Goal: Task Accomplishment & Management: Manage account settings

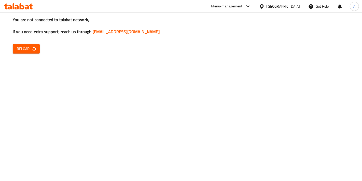
click at [31, 49] on span "Reload" at bounding box center [26, 49] width 19 height 6
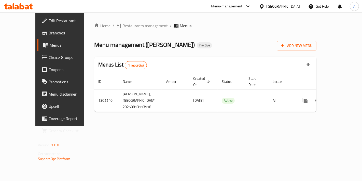
click at [317, 50] on div "Home / Restaurants management / Menus Menu management ( Laffat Shawarma ) Inact…" at bounding box center [205, 69] width 223 height 93
click at [317, 40] on div "Add New Menu" at bounding box center [297, 44] width 40 height 11
click at [285, 46] on icon "button" at bounding box center [282, 45] width 5 height 5
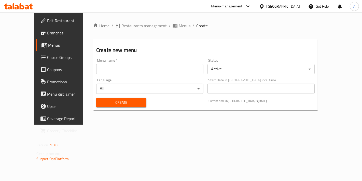
click at [178, 73] on input "text" at bounding box center [149, 69] width 107 height 10
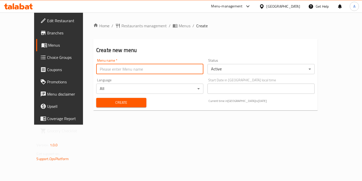
type input "New Menu"
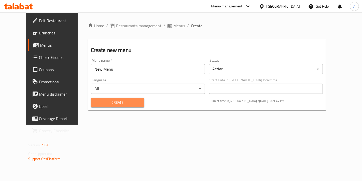
click at [95, 99] on span "Create" at bounding box center [117, 102] width 45 height 6
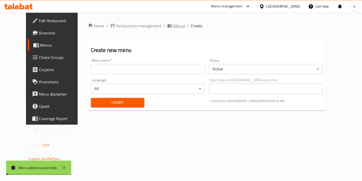
click at [174, 23] on span "Menus" at bounding box center [180, 26] width 12 height 6
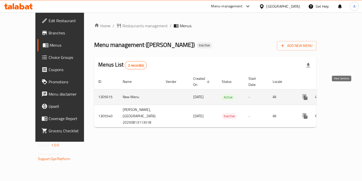
click at [347, 93] on link "enhanced table" at bounding box center [342, 97] width 12 height 12
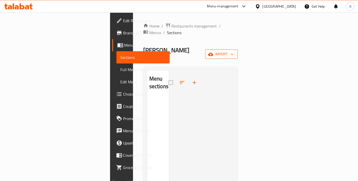
click at [234, 51] on span "import" at bounding box center [221, 54] width 24 height 6
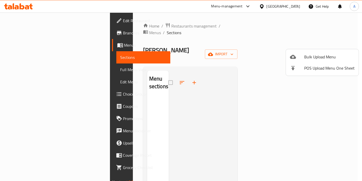
click at [294, 50] on ul "Bulk Upload Menu POS Upload Menu One Sheet" at bounding box center [322, 62] width 73 height 27
click at [298, 55] on div at bounding box center [297, 57] width 14 height 6
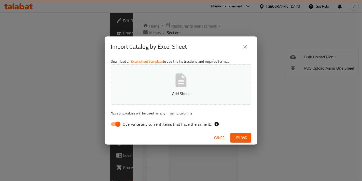
click at [230, 81] on button "Add Sheet" at bounding box center [181, 84] width 141 height 40
click at [110, 125] on input "Overwrite any current items that have the same ID." at bounding box center [117, 124] width 29 height 10
checkbox input "false"
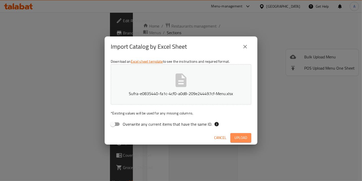
click at [250, 135] on button "Upload" at bounding box center [241, 137] width 21 height 9
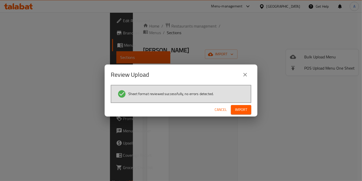
click at [244, 114] on div "Cancel Import" at bounding box center [181, 110] width 153 height 14
click at [244, 113] on button "Import" at bounding box center [241, 109] width 20 height 9
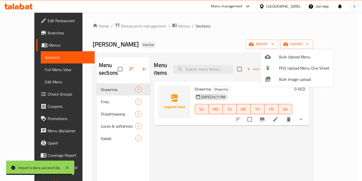
click at [173, 140] on div at bounding box center [181, 90] width 362 height 181
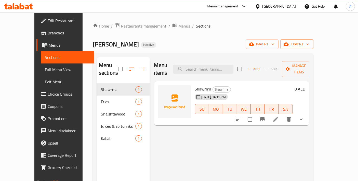
click at [309, 47] on span "export" at bounding box center [297, 44] width 25 height 6
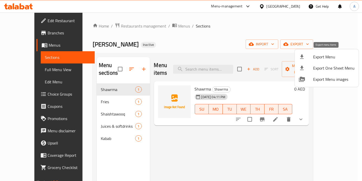
click at [313, 57] on div at bounding box center [306, 57] width 14 height 6
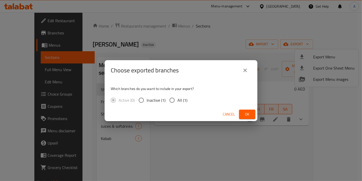
click at [183, 102] on span "All (1)" at bounding box center [183, 100] width 10 height 6
click at [178, 102] on input "All (1)" at bounding box center [172, 100] width 11 height 11
radio input "true"
click at [262, 116] on div "Choose exported branches Which branches do you want to include in your export? …" at bounding box center [181, 90] width 362 height 181
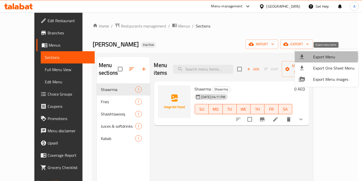
click at [312, 57] on div at bounding box center [306, 57] width 14 height 6
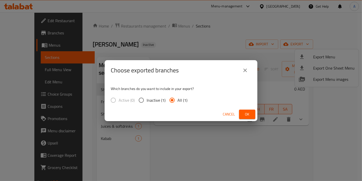
click at [246, 113] on span "Ok" at bounding box center [247, 114] width 8 height 6
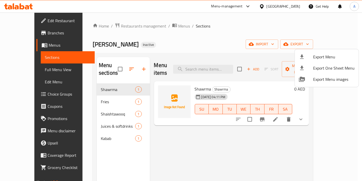
click at [180, 121] on div at bounding box center [181, 90] width 362 height 181
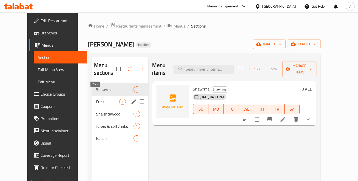
click at [96, 99] on span "Fries" at bounding box center [107, 102] width 23 height 6
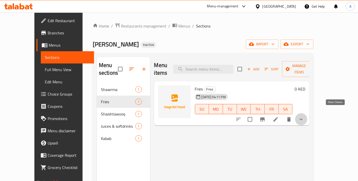
click at [304, 116] on icon "show more" at bounding box center [301, 119] width 6 height 6
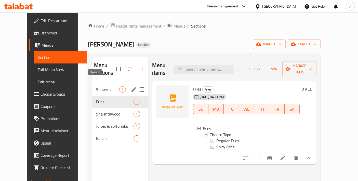
click at [108, 86] on span "Shawrma" at bounding box center [107, 89] width 23 height 6
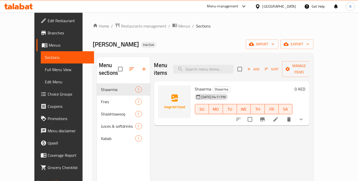
click at [304, 116] on icon "show more" at bounding box center [301, 119] width 6 height 6
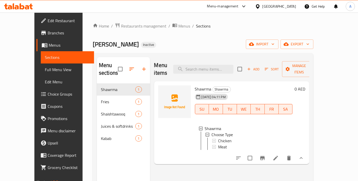
click at [307, 155] on button "show more" at bounding box center [301, 158] width 12 height 12
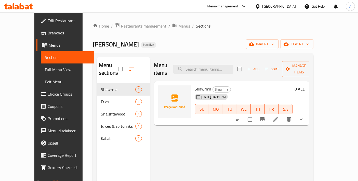
click at [283, 115] on li at bounding box center [276, 119] width 14 height 9
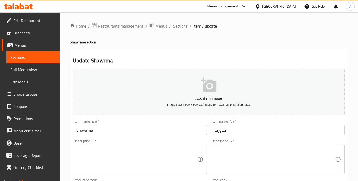
scroll to position [170, 0]
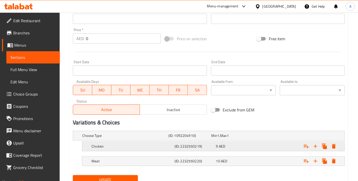
click at [110, 138] on h5 "Chicken" at bounding box center [124, 135] width 84 height 5
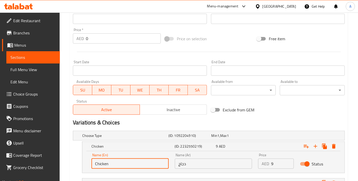
drag, startPoint x: 115, startPoint y: 163, endPoint x: 68, endPoint y: 165, distance: 46.7
click at [68, 165] on div "Home / Restaurants management / Menus / Sections / item / update Shawrma sectio…" at bounding box center [209, 33] width 298 height 381
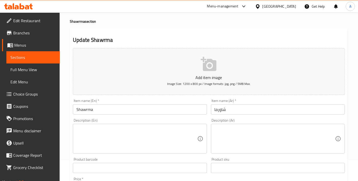
scroll to position [0, 0]
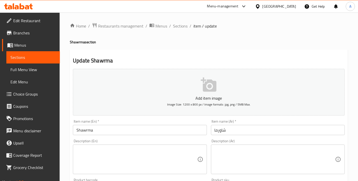
click at [77, 129] on input "Shawrma" at bounding box center [140, 130] width 134 height 10
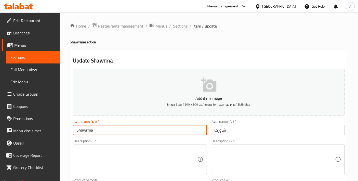
paste input "Chicken"
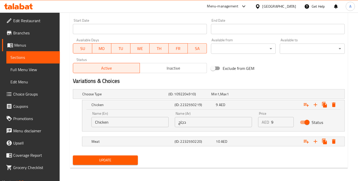
type input "Chicken Shawrma"
click at [198, 122] on input "دجاج" at bounding box center [213, 122] width 77 height 10
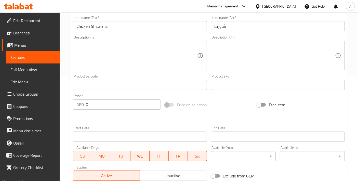
scroll to position [98, 0]
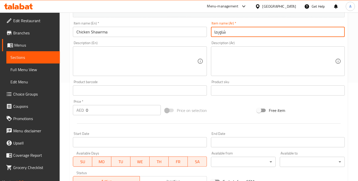
click at [232, 35] on input "شاورما" at bounding box center [278, 32] width 134 height 10
paste input "دجاج"
type input "شاورما دجاج"
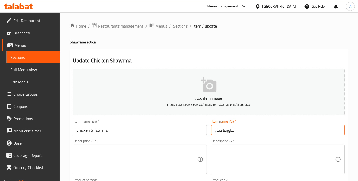
scroll to position [113, 0]
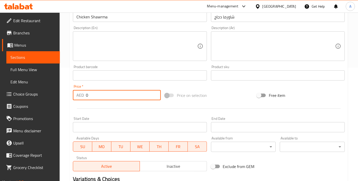
drag, startPoint x: 90, startPoint y: 94, endPoint x: 82, endPoint y: 95, distance: 8.4
click at [82, 95] on div "AED 0 Price *" at bounding box center [117, 95] width 88 height 10
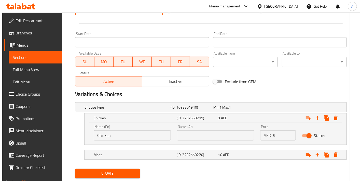
scroll to position [211, 0]
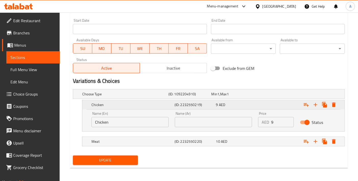
type input "9"
click at [333, 104] on icon "Expand" at bounding box center [334, 104] width 4 height 5
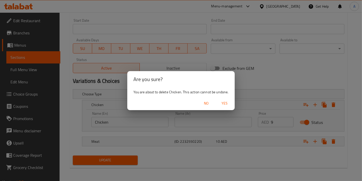
click at [228, 104] on span "Yes" at bounding box center [225, 103] width 12 height 6
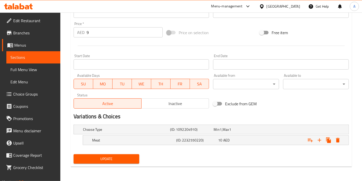
scroll to position [175, 0]
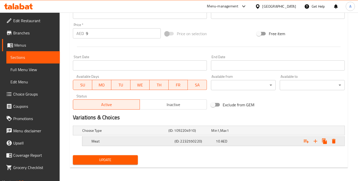
click at [336, 138] on icon "Expand" at bounding box center [334, 141] width 6 height 6
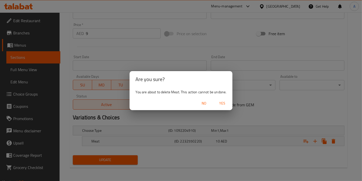
click at [224, 108] on div "No Yes" at bounding box center [181, 104] width 103 height 14
click at [230, 98] on div "No Yes" at bounding box center [181, 104] width 103 height 14
click at [227, 103] on span "Yes" at bounding box center [222, 103] width 12 height 6
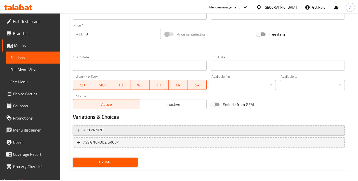
scroll to position [173, 0]
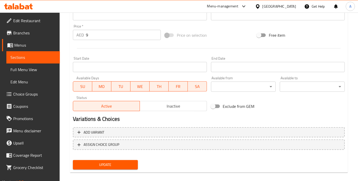
click at [113, 157] on div "Add item image Image Size: 1200 x 800 px / Image formats: jpg, png / 5MB Max. I…" at bounding box center [209, 32] width 276 height 278
click at [114, 162] on span "Update" at bounding box center [105, 165] width 57 height 6
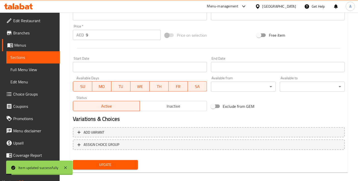
scroll to position [0, 0]
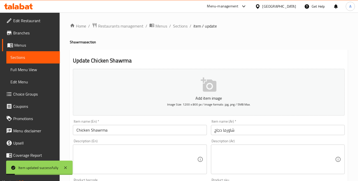
click at [163, 160] on textarea at bounding box center [136, 159] width 121 height 24
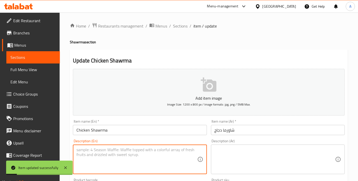
paste textarea "Tender chicken shawarma wrapped in fresh bread with our signature sauce."
click at [163, 160] on textarea "Tender chicken shawarma wrapped in fresh bread with our signature sauce." at bounding box center [136, 159] width 121 height 24
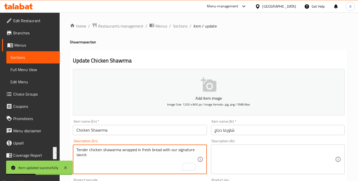
type textarea "Tender chicken shawarma wrapped in fresh bread with our signature sauce."
click at [249, 158] on textarea at bounding box center [275, 159] width 121 height 24
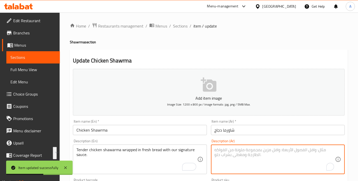
paste textarea "شاورما دجاج طرية ملفوفة في خبز طازج مع صلصتنا المميزة."
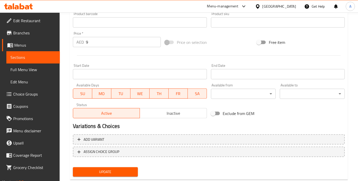
scroll to position [178, 0]
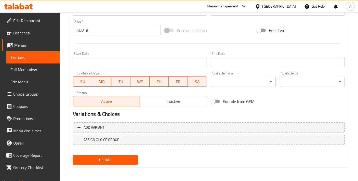
type textarea "شاورما دجاج طرية ملفوفة في خبز طازج مع صلصتنا المميزة."
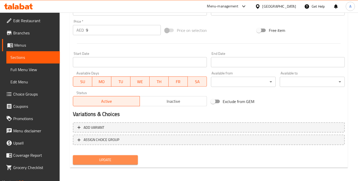
click at [123, 161] on span "Update" at bounding box center [105, 160] width 57 height 6
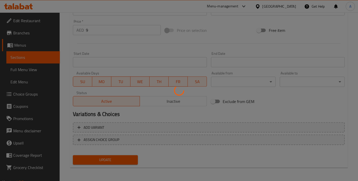
scroll to position [0, 0]
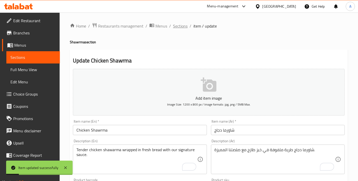
click at [175, 28] on span "Sections" at bounding box center [180, 26] width 15 height 6
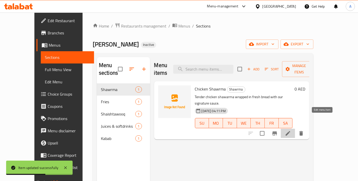
click at [290, 131] on icon at bounding box center [288, 133] width 5 height 5
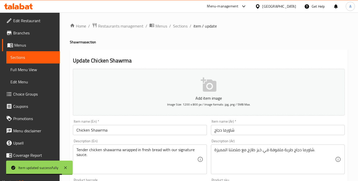
click at [100, 131] on input "Chicken Shawrma" at bounding box center [140, 130] width 134 height 10
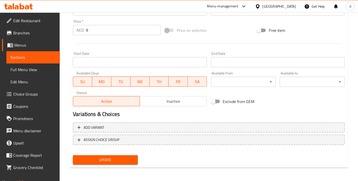
type input "Chicken Shawerma"
click at [110, 155] on button "Update" at bounding box center [105, 159] width 65 height 9
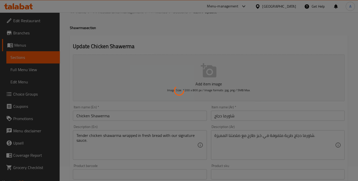
scroll to position [8, 0]
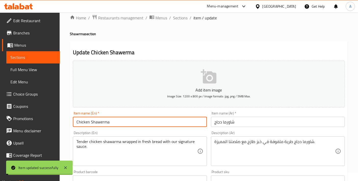
click at [114, 123] on input "Chicken Shawerma" at bounding box center [140, 122] width 134 height 10
click at [183, 20] on span "Sections" at bounding box center [180, 18] width 15 height 6
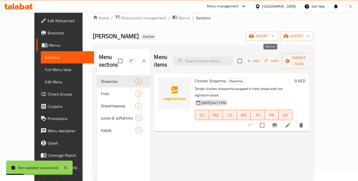
click at [260, 58] on span "Add" at bounding box center [253, 61] width 14 height 6
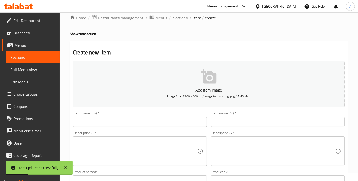
click at [119, 125] on input "text" at bounding box center [140, 122] width 134 height 10
paste input "Chicken Shawerma"
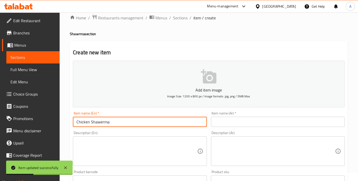
click at [85, 121] on input "Chicken Shawerma" at bounding box center [140, 122] width 134 height 10
type input "Meat Shawerma"
click at [130, 149] on textarea at bounding box center [136, 151] width 121 height 24
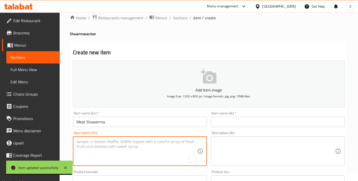
paste textarea "Juicy beef shawarma served in warm bread with flavorful seasoning."
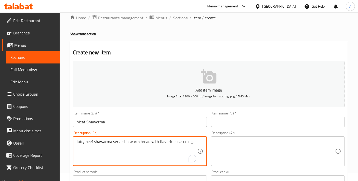
type textarea "Juicy beef shawarma served in warm bread with flavorful seasoning."
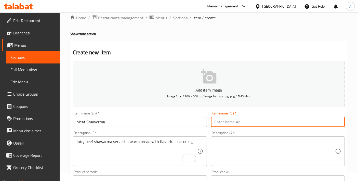
click at [215, 121] on input "text" at bounding box center [278, 122] width 134 height 10
type input "شاورما لحم"
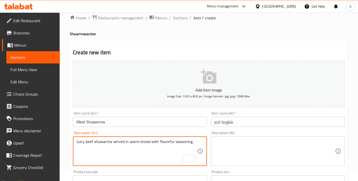
click at [155, 150] on textarea "Juicy beef shawarma served in warm bread with flavorful seasoning." at bounding box center [136, 151] width 121 height 24
click at [264, 146] on textarea at bounding box center [275, 151] width 121 height 24
paste textarea "شاورما لحم البقر اللذيذة تقدم في خبز دافئ مع توابل لذيذة."
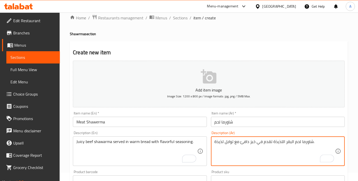
drag, startPoint x: 285, startPoint y: 140, endPoint x: 293, endPoint y: 142, distance: 8.0
click at [293, 142] on textarea "شاورما لحم البقر اللذيذة تقدم في خبز دافئ مع توابل لذيذة." at bounding box center [275, 151] width 121 height 24
click at [282, 142] on textarea "شاورما لحم بقري اللذيذة تقدم في خبز دافئ مع توابل لذيذة." at bounding box center [275, 151] width 121 height 24
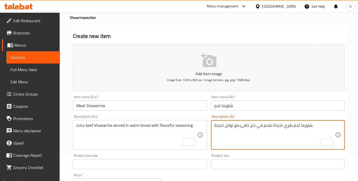
scroll to position [8, 0]
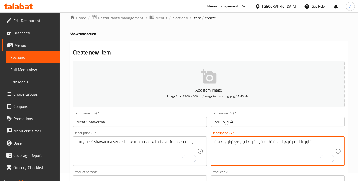
click at [229, 141] on textarea "شاورما لحم بقري لذيذة تقدم في خبز دافئ مع توابل لذيذة." at bounding box center [275, 151] width 121 height 24
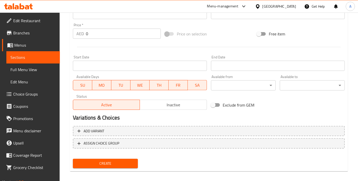
scroll to position [178, 0]
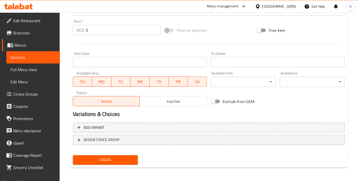
type textarea "شاورما لحم بقري لذيذة تقدم في خبز دافئ مع تتبيلة لذيذة."
click at [125, 157] on span "Create" at bounding box center [105, 160] width 57 height 6
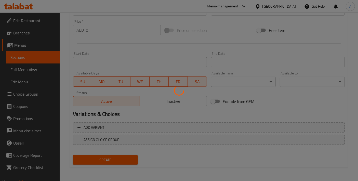
scroll to position [0, 0]
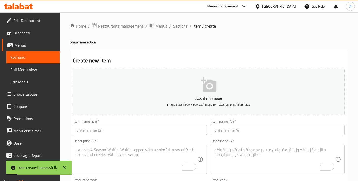
click at [179, 27] on span "Sections" at bounding box center [180, 26] width 15 height 6
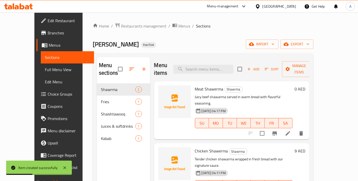
click at [291, 130] on icon at bounding box center [288, 133] width 6 height 6
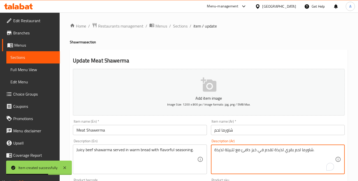
click at [279, 150] on textarea "شاورما لحم بقري لذيذة تقدم في خبز دافئ مع تتبيلة لذيذة." at bounding box center [275, 159] width 121 height 24
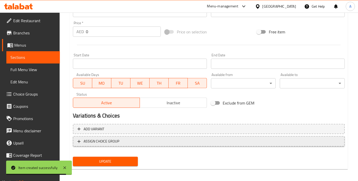
scroll to position [178, 0]
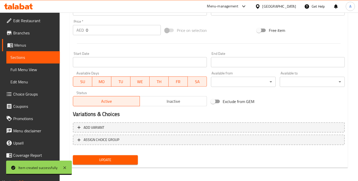
type textarea "شاورما لحم بقري جوسي تقدم في خبز دافئ مع تتبيلة لذيذة."
drag, startPoint x: 97, startPoint y: 33, endPoint x: 55, endPoint y: 32, distance: 42.3
click at [55, 32] on div "Edit Restaurant Branches Menus Sections Full Menu View Edit Menu Choice Groups …" at bounding box center [179, 8] width 358 height 348
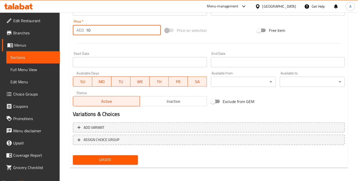
type input "10"
click at [135, 163] on button "Update" at bounding box center [105, 159] width 65 height 9
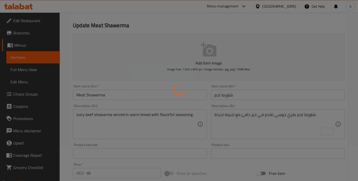
scroll to position [0, 0]
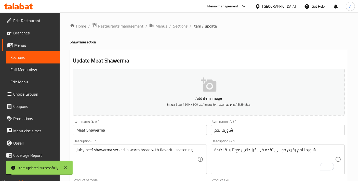
click at [175, 29] on span "Sections" at bounding box center [180, 26] width 15 height 6
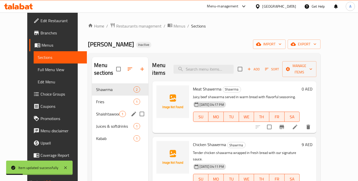
click at [97, 99] on span "Fries" at bounding box center [114, 102] width 37 height 6
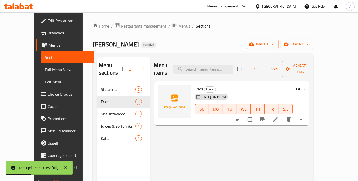
click at [279, 116] on icon at bounding box center [276, 119] width 6 height 6
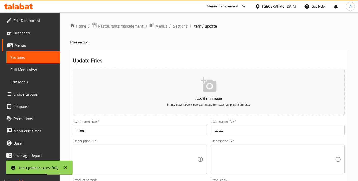
click at [112, 134] on input "Fries" at bounding box center [140, 130] width 134 height 10
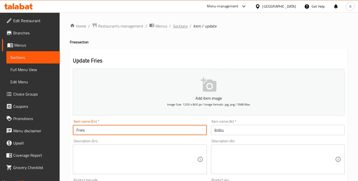
click at [176, 24] on span "Sections" at bounding box center [180, 26] width 15 height 6
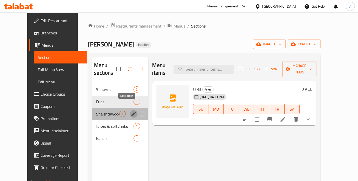
click at [131, 111] on icon "edit" at bounding box center [134, 114] width 6 height 6
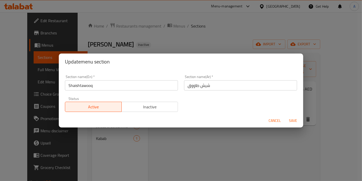
click at [198, 80] on div "Section name(Ar)   * شيش طاووق Section name(Ar) *" at bounding box center [240, 83] width 113 height 16
click at [199, 84] on input "شيش طاووق" at bounding box center [240, 85] width 113 height 10
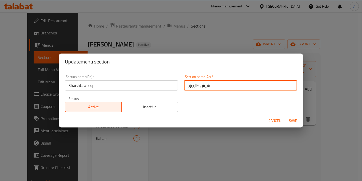
click at [199, 84] on input "شيش طاووق" at bounding box center [240, 85] width 113 height 10
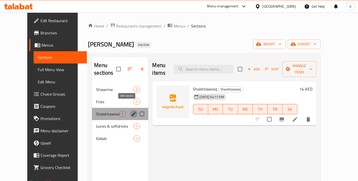
click at [131, 111] on icon "edit" at bounding box center [134, 114] width 6 height 6
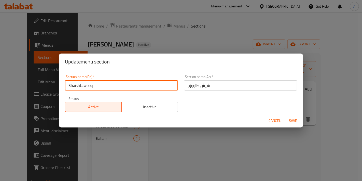
drag, startPoint x: 108, startPoint y: 83, endPoint x: 34, endPoint y: 86, distance: 73.7
click at [34, 86] on div "Update menu section Section name(En)   * Shaishtawooq Section name(En) * Sectio…" at bounding box center [181, 90] width 362 height 181
paste input "ish Tawook"
type input "Shish Tawook"
click at [285, 116] on button "Save" at bounding box center [293, 120] width 16 height 9
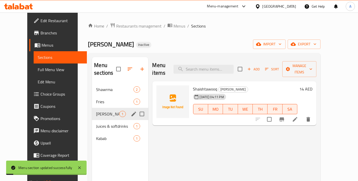
click at [302, 115] on li at bounding box center [295, 119] width 14 height 9
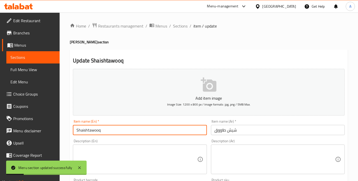
drag, startPoint x: 121, startPoint y: 128, endPoint x: 70, endPoint y: 128, distance: 51.5
paste input "ish Tawook"
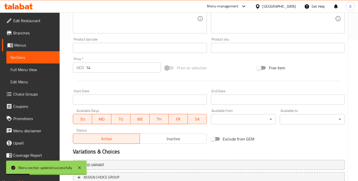
scroll to position [178, 0]
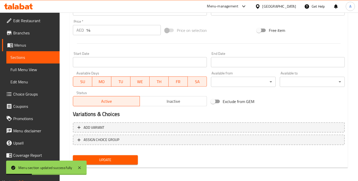
type input "Shish Tawook"
click at [116, 158] on span "Update" at bounding box center [105, 160] width 57 height 6
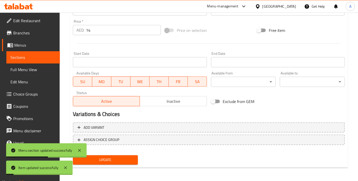
scroll to position [65, 0]
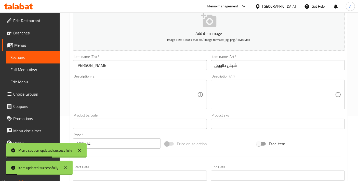
click at [244, 90] on textarea at bounding box center [275, 95] width 121 height 24
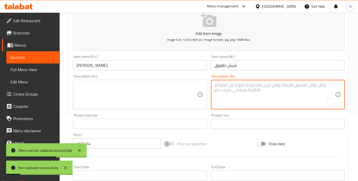
click at [164, 99] on textarea at bounding box center [136, 95] width 121 height 24
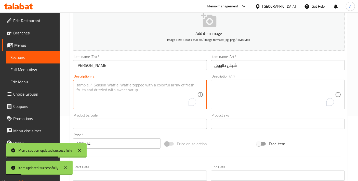
paste textarea "Grilled marinated chicken cubes with spices, served fresh."
click at [164, 99] on textarea "Grilled marinated chicken cubes with spices, served fresh." at bounding box center [136, 95] width 121 height 24
type textarea "Grilled marinated chicken cubes with spices, served fresh."
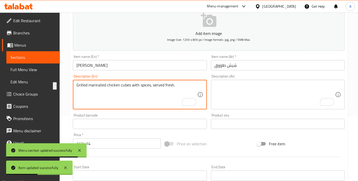
scroll to position [65, 0]
click at [247, 93] on textarea "To enrich screen reader interactions, please activate Accessibility in Grammarl…" at bounding box center [275, 95] width 121 height 24
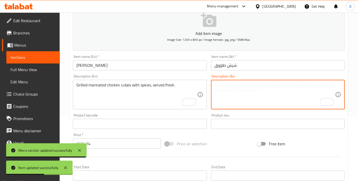
paste textarea "مكعبات دجاج متبلة مشوية مع البهارات، تقدم طازجة."
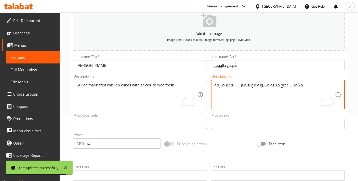
scroll to position [178, 0]
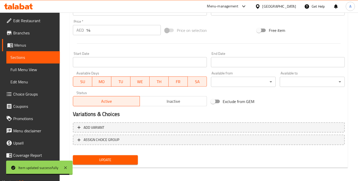
type textarea "مكعبات دجاج متبلة مشوية مع البهارات، تقدم طازجة."
click at [115, 167] on div "Home / Restaurants management / Menus / Sections / item / update Shish Tawook s…" at bounding box center [209, 8] width 278 height 327
click at [114, 159] on span "Update" at bounding box center [105, 160] width 57 height 6
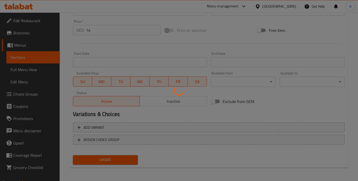
scroll to position [0, 0]
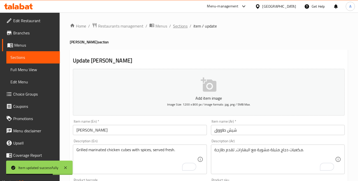
click at [175, 29] on span "Sections" at bounding box center [180, 26] width 15 height 6
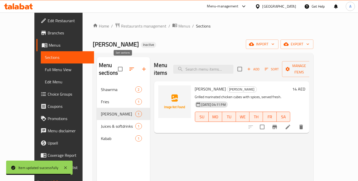
click at [129, 66] on icon "button" at bounding box center [132, 69] width 6 height 6
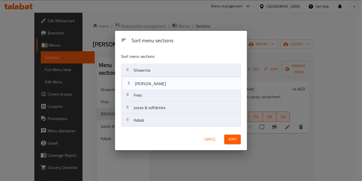
drag, startPoint x: 157, startPoint y: 96, endPoint x: 158, endPoint y: 82, distance: 14.1
click at [158, 82] on nav "Shawrma Fries Shish Tawook Juices & softdrinks Kabab" at bounding box center [181, 95] width 120 height 63
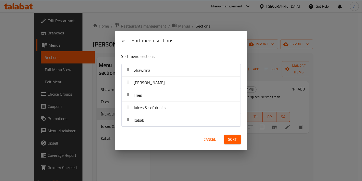
click at [234, 143] on button "Sort" at bounding box center [233, 139] width 17 height 9
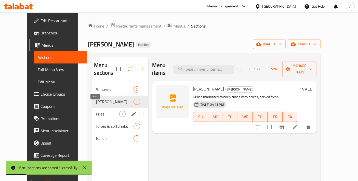
click at [105, 111] on span "Fries" at bounding box center [107, 114] width 23 height 6
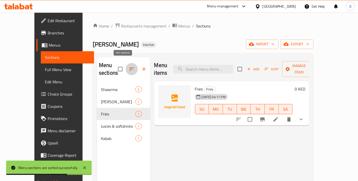
click at [129, 66] on icon "button" at bounding box center [132, 69] width 6 height 6
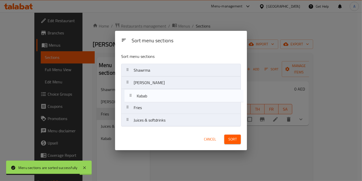
drag, startPoint x: 150, startPoint y: 121, endPoint x: 153, endPoint y: 94, distance: 27.0
click at [153, 94] on nav "Shawrma Shish Tawook Fries Juices & softdrinks Kabab" at bounding box center [181, 95] width 120 height 63
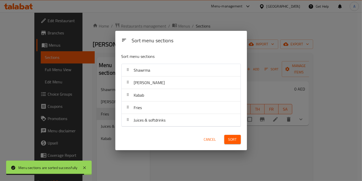
click at [229, 137] on span "Sort" at bounding box center [233, 139] width 8 height 6
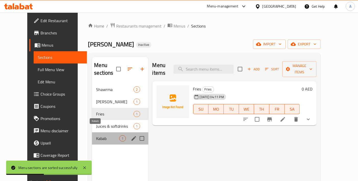
click at [96, 135] on span "Kabab" at bounding box center [107, 138] width 23 height 6
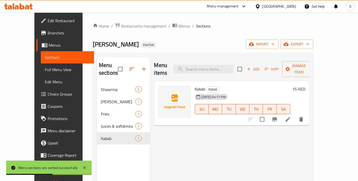
click at [307, 116] on div at bounding box center [276, 119] width 63 height 12
click at [291, 116] on icon at bounding box center [288, 119] width 6 height 6
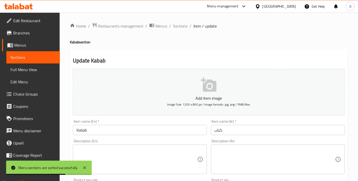
click at [160, 149] on textarea at bounding box center [136, 159] width 121 height 24
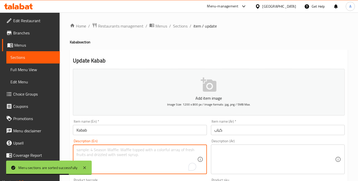
paste textarea "Charcoal-grilled beef kabab with rich, smoky flavor."
click at [135, 153] on textarea "Charcoal-grilled beef kabab with rich, smoky flavor." at bounding box center [136, 159] width 121 height 24
click at [127, 155] on textarea "Charcoal-grilled beef kabab with rich, smoky flavor." at bounding box center [136, 159] width 121 height 24
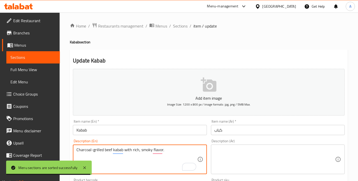
click at [127, 155] on textarea "Charcoal-grilled beef kabab with rich, smoky flavor." at bounding box center [136, 159] width 121 height 24
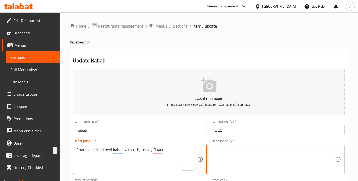
paste textarea "e"
type textarea "Charcoal-grilled beef kebab with rich, smoky flavor."
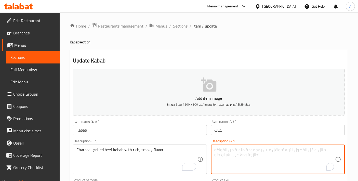
click at [252, 154] on textarea "To enrich screen reader interactions, please activate Accessibility in Grammarl…" at bounding box center [275, 159] width 121 height 24
paste textarea "كباب لحم البقر المشوي على الفحم مع نكهة غنية ومدخنة."
drag, startPoint x: 285, startPoint y: 149, endPoint x: 295, endPoint y: 150, distance: 10.8
click at [295, 150] on textarea "كباب لحم البقر المشوي على الفحم مع نكهة غنية ومدخنة." at bounding box center [275, 159] width 121 height 24
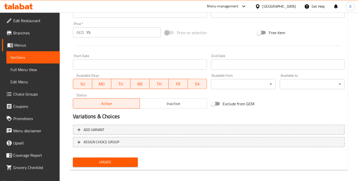
scroll to position [178, 0]
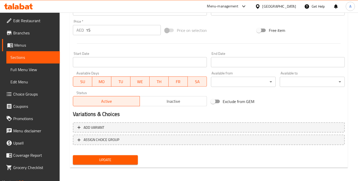
type textarea "كباب لحم بقري مشوي على الفحم مع نكهة غنية ومدخنة."
click at [114, 155] on button "Update" at bounding box center [105, 159] width 65 height 9
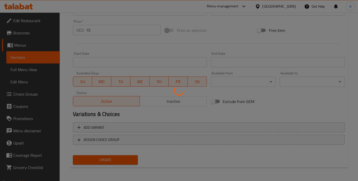
scroll to position [0, 0]
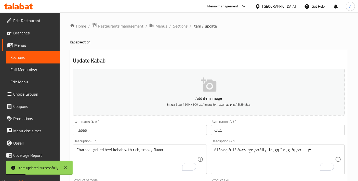
click at [117, 149] on textarea "Charcoal-grilled beef kebab with rich, smoky flavor." at bounding box center [136, 159] width 121 height 24
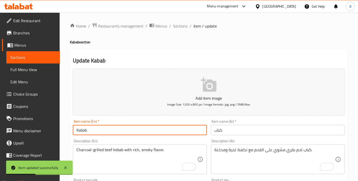
drag, startPoint x: 78, startPoint y: 130, endPoint x: 81, endPoint y: 131, distance: 2.8
click at [81, 131] on input "Kabab" at bounding box center [140, 130] width 134 height 10
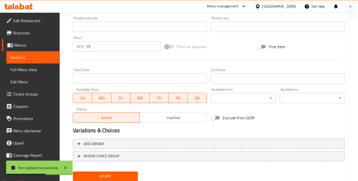
scroll to position [178, 0]
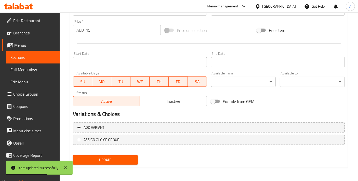
type input "Kebab"
click at [116, 161] on span "Update" at bounding box center [105, 160] width 57 height 6
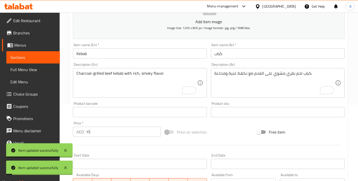
scroll to position [0, 0]
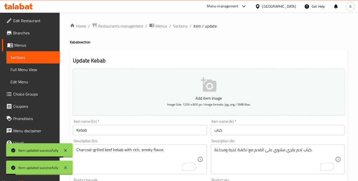
click at [178, 26] on span "Sections" at bounding box center [180, 26] width 15 height 6
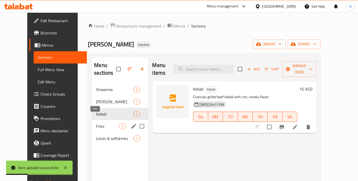
click at [96, 123] on span "Fries" at bounding box center [107, 126] width 23 height 6
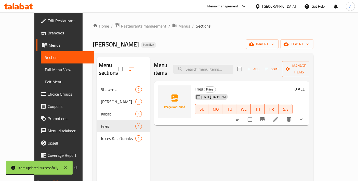
click at [279, 116] on icon at bounding box center [276, 119] width 6 height 6
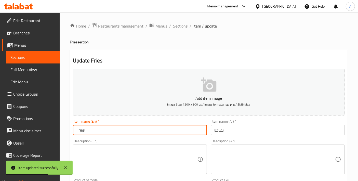
drag, startPoint x: 89, startPoint y: 128, endPoint x: 67, endPoint y: 127, distance: 22.7
paste input "Regular"
type input "Regular Fries"
click at [238, 132] on input "بطاطا" at bounding box center [278, 130] width 134 height 10
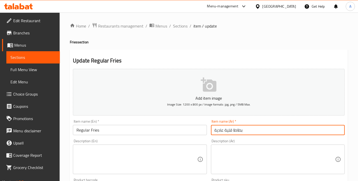
click at [231, 131] on input "بطاطا قلية عادية" at bounding box center [278, 130] width 134 height 10
type input "بطاطا مقلية عادية"
click at [123, 151] on textarea at bounding box center [136, 159] width 121 height 24
paste textarea "Golden crispy fries, lightly salted."
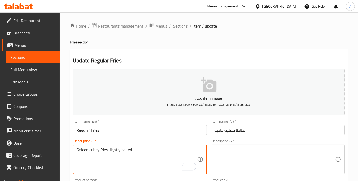
click at [123, 159] on textarea "Golden crispy fries, lightly salted." at bounding box center [136, 159] width 121 height 24
type textarea "Golden crispy fries, lightly salted."
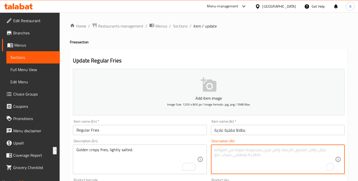
click at [252, 161] on textarea "To enrich screen reader interactions, please activate Accessibility in Grammarl…" at bounding box center [275, 159] width 121 height 24
paste textarea "بطاطس مقرمشة ذهبية اللون، مملحة قليلاً."
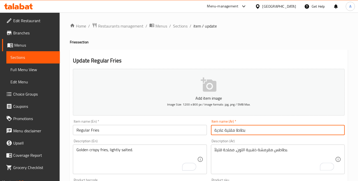
drag, startPoint x: 225, startPoint y: 128, endPoint x: 259, endPoint y: 129, distance: 34.7
click at [259, 129] on input "بطاطا مقلية عادية" at bounding box center [278, 130] width 134 height 10
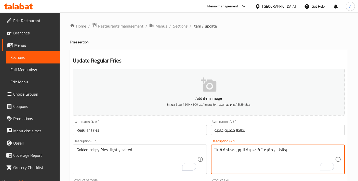
drag, startPoint x: 274, startPoint y: 149, endPoint x: 287, endPoint y: 150, distance: 12.8
click at [287, 150] on textarea "بطاطس مقرمشة ذهبية اللون، مملحة قليلاً." at bounding box center [275, 159] width 121 height 24
paste textarea "مقلية"
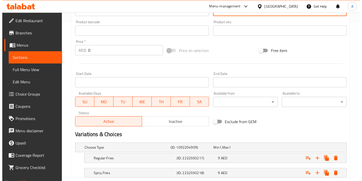
scroll to position [189, 0]
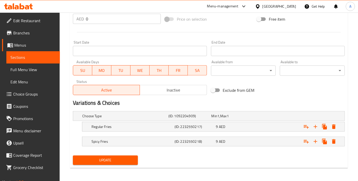
type textarea "بطاطا مقلية مقرمشة ذهبية اللون، مملحة قليلاً."
click at [103, 160] on span "Update" at bounding box center [105, 160] width 57 height 6
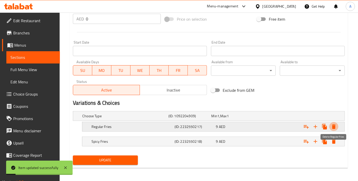
click at [333, 125] on icon "Expand" at bounding box center [334, 126] width 4 height 5
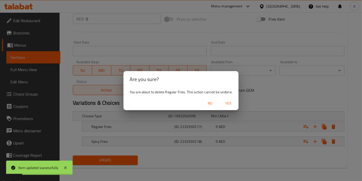
click at [232, 103] on span "Yes" at bounding box center [229, 103] width 12 height 6
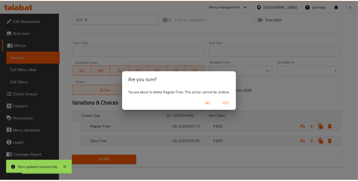
scroll to position [175, 0]
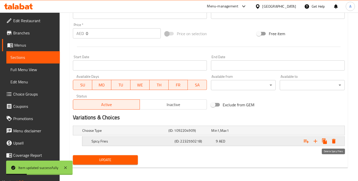
click at [337, 142] on icon "Expand" at bounding box center [334, 141] width 6 height 6
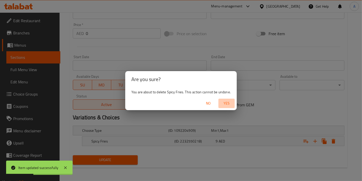
click at [229, 103] on span "Yes" at bounding box center [227, 103] width 12 height 6
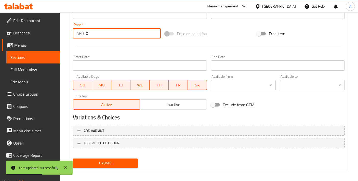
drag, startPoint x: 108, startPoint y: 35, endPoint x: 71, endPoint y: 30, distance: 37.2
click at [71, 31] on div "Price   * AED 0 Price *" at bounding box center [117, 31] width 92 height 20
type input "9"
drag, startPoint x: 94, startPoint y: 157, endPoint x: 95, endPoint y: 159, distance: 2.8
click at [95, 159] on div "Update" at bounding box center [105, 164] width 69 height 14
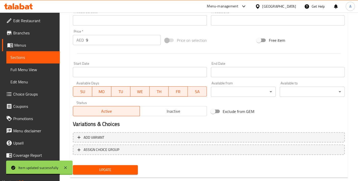
scroll to position [170, 0]
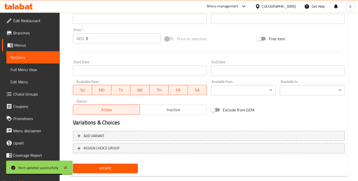
click at [106, 174] on div "Update" at bounding box center [105, 169] width 69 height 14
click at [103, 167] on span "Update" at bounding box center [105, 168] width 57 height 6
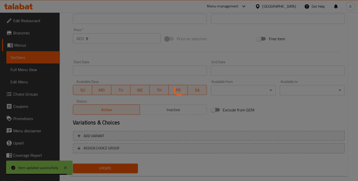
scroll to position [0, 0]
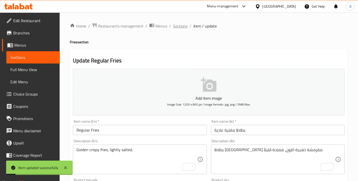
click at [182, 29] on span "Sections" at bounding box center [180, 26] width 15 height 6
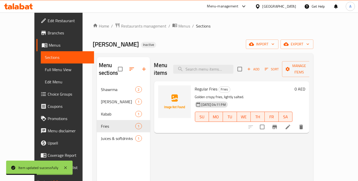
click at [268, 122] on input "checkbox" at bounding box center [262, 127] width 11 height 11
checkbox input "true"
click at [314, 55] on div "Menu sections Shawrma 2 Shish Tawook 1 Kabab 1 Fries 1 Juices & softdrinks 1 Me…" at bounding box center [203, 147] width 221 height 189
click at [316, 69] on button "Manage items" at bounding box center [299, 69] width 34 height 16
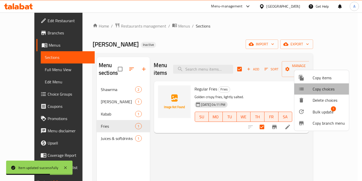
click at [333, 83] on li "Copy choices" at bounding box center [322, 88] width 55 height 11
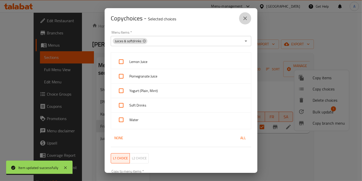
click at [246, 16] on icon "close" at bounding box center [245, 18] width 6 height 6
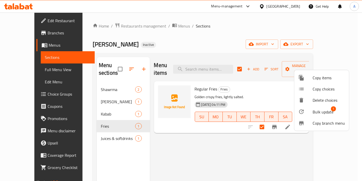
click at [324, 79] on span "Copy items" at bounding box center [329, 78] width 32 height 6
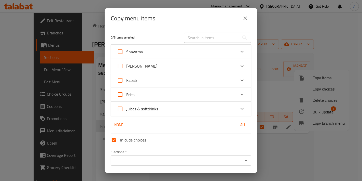
click at [142, 98] on div "Fries" at bounding box center [176, 94] width 119 height 12
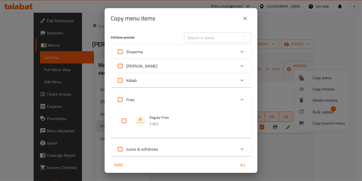
click at [126, 120] on input "checkbox" at bounding box center [124, 121] width 12 height 12
checkbox input "true"
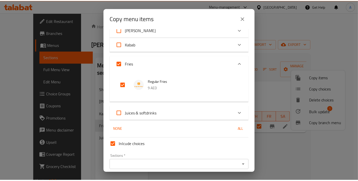
scroll to position [57, 0]
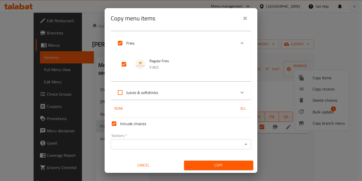
click at [146, 144] on input "Sections   *" at bounding box center [176, 144] width 129 height 7
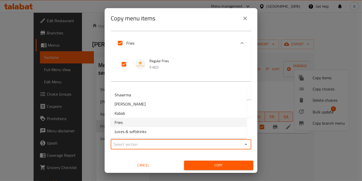
click at [135, 123] on li "Fries" at bounding box center [179, 122] width 136 height 9
type input "Fries"
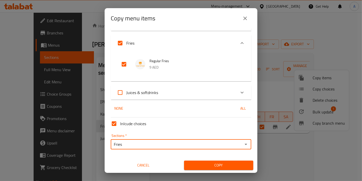
click at [205, 167] on span "Copy" at bounding box center [218, 165] width 61 height 6
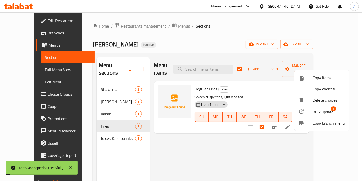
checkbox input "false"
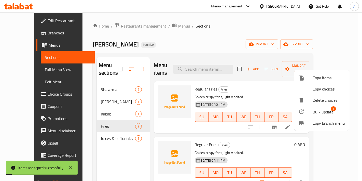
click at [276, 141] on div at bounding box center [181, 90] width 362 height 181
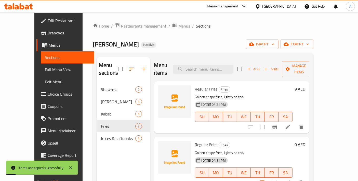
click at [276, 150] on p "Golden crispy fries, lightly salted." at bounding box center [244, 153] width 98 height 6
click at [291, 180] on icon at bounding box center [288, 183] width 6 height 6
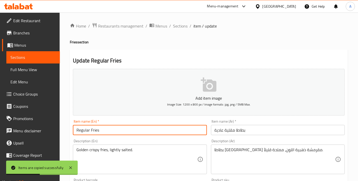
drag, startPoint x: 98, startPoint y: 130, endPoint x: 46, endPoint y: 127, distance: 52.1
paste input "Spicy"
type input "Spicy Fries"
click at [219, 129] on input "بطاطا مقلية عادية" at bounding box center [278, 130] width 134 height 10
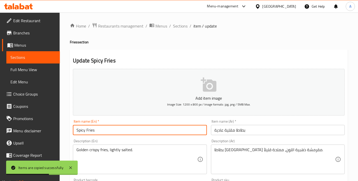
click at [219, 129] on input "بطاطا مقلية عادية" at bounding box center [278, 130] width 134 height 10
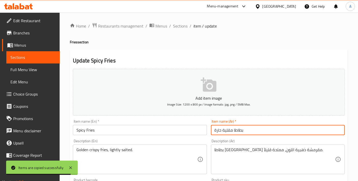
type input "بطاطا مقلية حارة"
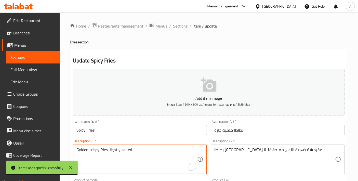
click at [117, 161] on textarea "Golden crispy fries, lightly salted." at bounding box center [136, 159] width 121 height 24
paste textarea "Crispy fries tossed in a spicy seasoning"
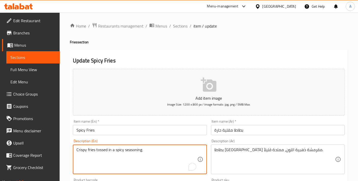
click at [117, 161] on textarea "Crispy fries tossed in a spicy seasoning." at bounding box center [136, 159] width 121 height 24
type textarea "Crispy fries tossed in a spicy seasoning."
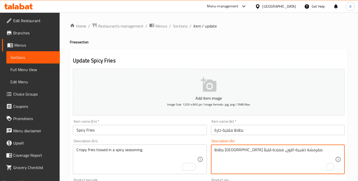
click at [267, 161] on textarea "بطاطا مقلية مقرمشة ذهبية اللون، مملحة قليلاً." at bounding box center [275, 159] width 121 height 24
paste textarea "مقرمشة متبلة بتوابل حارة"
drag, startPoint x: 242, startPoint y: 150, endPoint x: 223, endPoint y: 148, distance: 19.5
click at [223, 148] on textarea "بطاطس مقرمشة متبلة بتوابل حارة." at bounding box center [275, 159] width 121 height 24
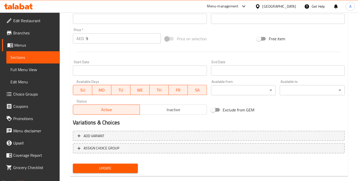
type textarea "بطاطس مقرمشة مغموسة فى تتبيلة حارة."
click at [126, 167] on span "Update" at bounding box center [105, 168] width 57 height 6
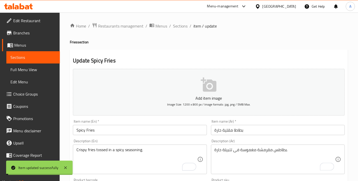
click at [182, 27] on span "Sections" at bounding box center [180, 26] width 15 height 6
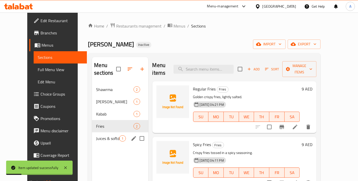
click at [92, 135] on div "Juices & softdrinks 1" at bounding box center [120, 138] width 56 height 12
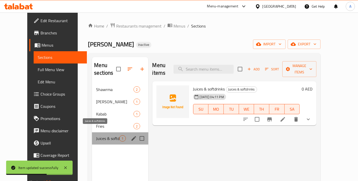
click at [98, 135] on span "Juices & softdrinks" at bounding box center [107, 138] width 23 height 6
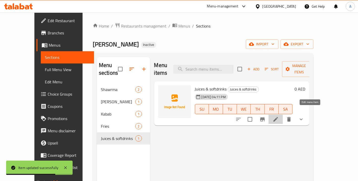
click at [278, 117] on icon at bounding box center [275, 119] width 5 height 5
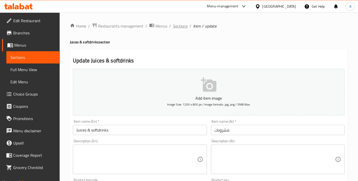
click at [183, 28] on span "Sections" at bounding box center [180, 26] width 15 height 6
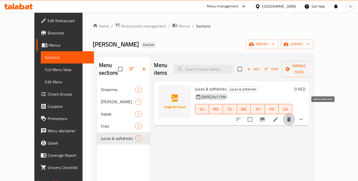
click at [292, 116] on icon "delete" at bounding box center [289, 119] width 6 height 6
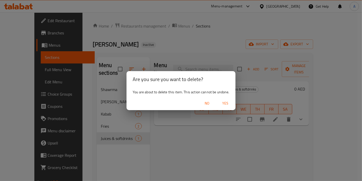
click at [229, 104] on span "Yes" at bounding box center [225, 103] width 12 height 6
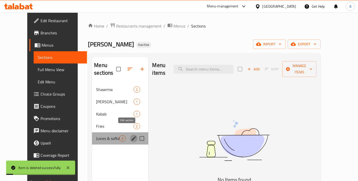
click at [131, 135] on icon "edit" at bounding box center [134, 138] width 6 height 6
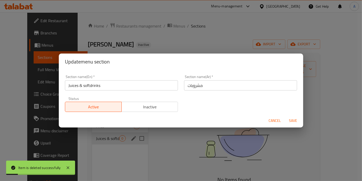
click at [113, 87] on input "Juices & softdrinks" at bounding box center [121, 85] width 113 height 10
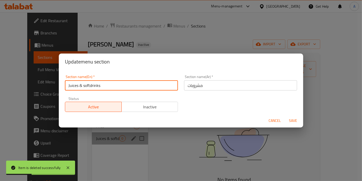
click at [90, 85] on input "Juices & softdrinks" at bounding box center [121, 85] width 113 height 10
click at [84, 85] on input "Juices & soft drinks" at bounding box center [121, 85] width 113 height 10
click at [85, 85] on input "Juices & soft drinks" at bounding box center [121, 85] width 113 height 10
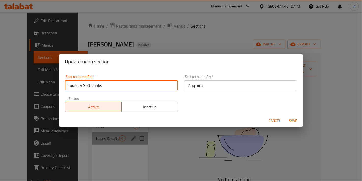
click at [93, 87] on input "Juices & Soft drinks" at bounding box center [121, 85] width 113 height 10
type input "Juices & Soft Drinks"
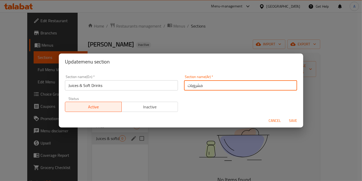
drag, startPoint x: 217, startPoint y: 85, endPoint x: 121, endPoint y: 84, distance: 96.1
click at [135, 85] on div "Section name(En)   * Juices & Soft Drinks Section name(En) * Section name(Ar)  …" at bounding box center [181, 93] width 239 height 43
type input "العصائر والمشروبات الغازية"
click at [285, 116] on button "Save" at bounding box center [293, 120] width 16 height 9
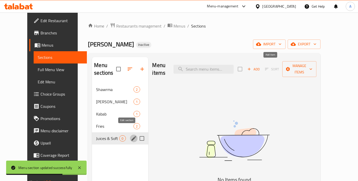
click at [261, 66] on span "Add" at bounding box center [254, 69] width 14 height 6
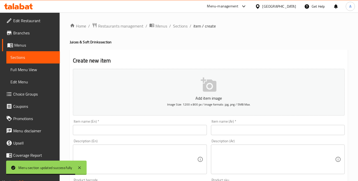
click at [112, 128] on input "text" at bounding box center [140, 130] width 134 height 10
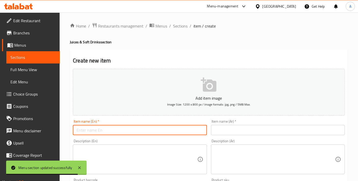
paste input "Lemon Juice"
type input "Lemon Juice"
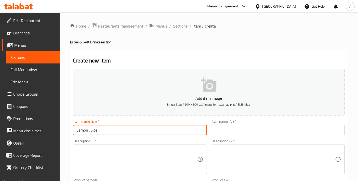
click at [229, 133] on input "text" at bounding box center [278, 130] width 134 height 10
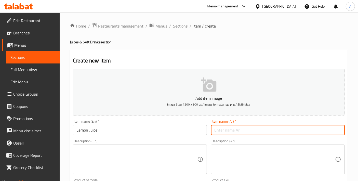
paste input "عصير ليمون"
type input "عصير ليمون"
click at [159, 157] on textarea at bounding box center [136, 159] width 121 height 24
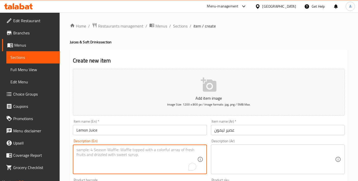
paste textarea "Freshly squeezed lemon juice for a zesty refreshment."
click at [159, 157] on textarea "Freshly squeezed lemon juice for a zesty refreshment." at bounding box center [136, 159] width 121 height 24
type textarea "Freshly squeezed lemon juice for a zesty refreshment."
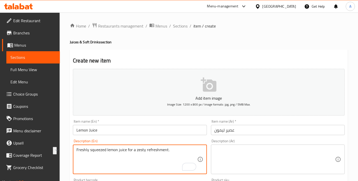
click at [252, 153] on textarea at bounding box center [275, 159] width 121 height 24
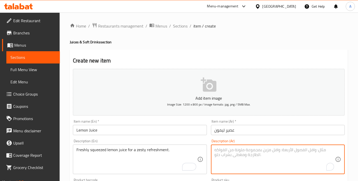
paste textarea "عصير الليمون الطازج للحصول على مشروب منعش."
click at [284, 150] on textarea "عصير الليمون الطازج للحصول على مشروب منعش." at bounding box center [275, 159] width 121 height 24
click at [271, 149] on textarea "عصير ليمون الطازج للحصول على مشروب منعش." at bounding box center [275, 159] width 121 height 24
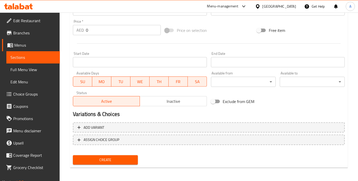
type textarea "عصير ليمون طازج للحصول على مشروب منعش."
click at [112, 161] on span "Create" at bounding box center [105, 160] width 57 height 6
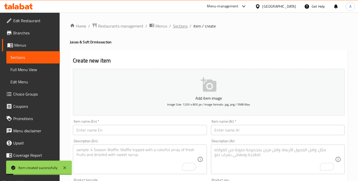
click at [182, 27] on span "Sections" at bounding box center [180, 26] width 15 height 6
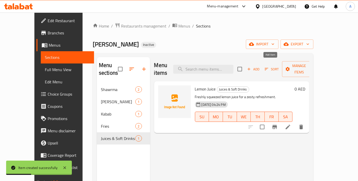
click at [262, 69] on button "Add" at bounding box center [253, 69] width 16 height 8
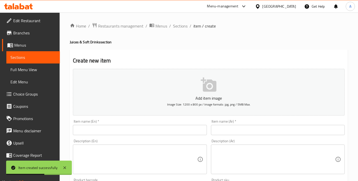
click at [140, 124] on div "Item name (En)   * Item name (En) *" at bounding box center [140, 128] width 134 height 16
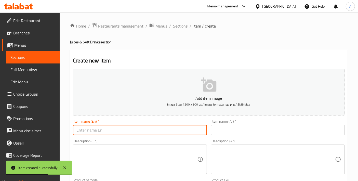
click at [141, 126] on input "text" at bounding box center [140, 130] width 134 height 10
paste input "Pomegranate Juice"
type input "Pomegranate Juice"
click at [120, 154] on textarea at bounding box center [136, 159] width 121 height 24
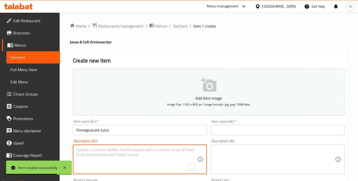
paste textarea "Sweet and tangy fresh pomegranate juice."
type textarea "Sweet and tangy fresh pomegranate juice."
click at [219, 134] on input "text" at bounding box center [278, 130] width 134 height 10
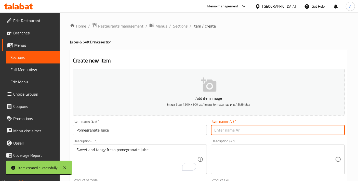
paste input "عصير رمان"
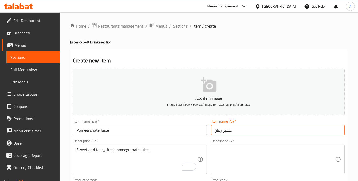
type input "عصير رمان"
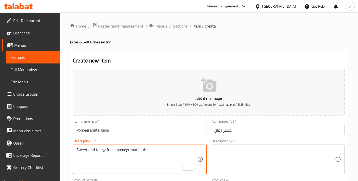
click at [164, 161] on textarea "Sweet and tangy fresh pomegranate juice." at bounding box center [136, 159] width 121 height 24
click at [135, 152] on textarea "Sweet and tangy fresh pomegranate juice." at bounding box center [136, 159] width 121 height 24
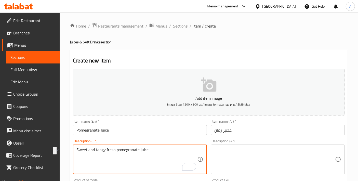
click at [243, 168] on textarea at bounding box center [275, 159] width 121 height 24
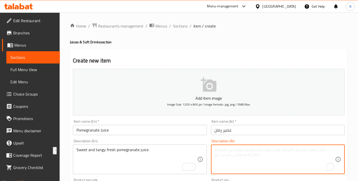
paste textarea "عصير الرمان الطازج الحلو والحامض."
drag, startPoint x: 225, startPoint y: 149, endPoint x: 201, endPoint y: 149, distance: 23.5
click at [201, 149] on div "Add item image Image Size: 1200 x 800 px / Image formats: jpg, png / 5MB Max. I…" at bounding box center [209, 177] width 276 height 220
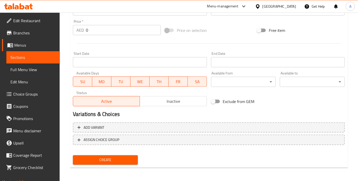
type textarea "عصير الرمان الطازج الحلو والمنعش."
click at [131, 160] on span "Create" at bounding box center [105, 160] width 57 height 6
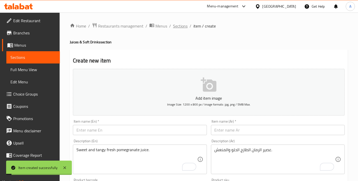
click at [183, 28] on span "Sections" at bounding box center [180, 26] width 15 height 6
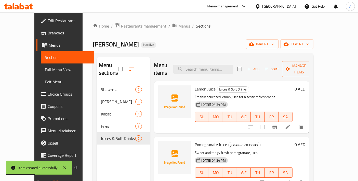
click at [251, 67] on icon "button" at bounding box center [249, 69] width 5 height 5
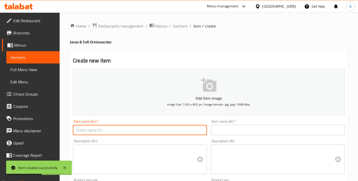
click at [87, 130] on input "text" at bounding box center [140, 130] width 134 height 10
paste input "Ayran"
click at [148, 131] on input "Ayran" at bounding box center [140, 130] width 134 height 10
type input "Ayran"
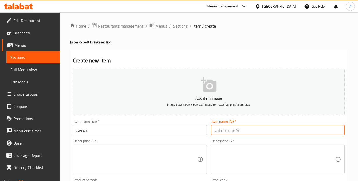
click at [225, 128] on input "text" at bounding box center [278, 130] width 134 height 10
type input "عيران"
click at [145, 148] on textarea at bounding box center [136, 159] width 121 height 24
paste textarea "Cool and creamy yogurt drink, plain or with mint."
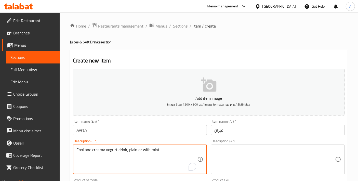
click at [138, 155] on textarea "Cool and creamy yogurt drink, plain or with mint." at bounding box center [136, 159] width 121 height 24
click at [128, 155] on textarea "Cool and creamy yoghurt drink, plain or with mint." at bounding box center [136, 159] width 121 height 24
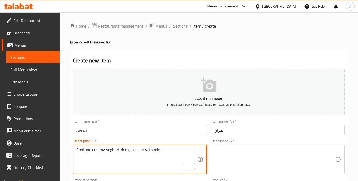
click at [128, 155] on textarea "Cool and creamy yoghurt drink, plain or with mint." at bounding box center [136, 159] width 121 height 24
type textarea "Cool and creamy yoghurt drink, plain or with mint."
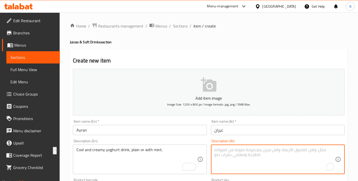
click at [238, 158] on textarea "To enrich screen reader interactions, please activate Accessibility in Grammarl…" at bounding box center [275, 159] width 121 height 24
paste textarea "مشروب زبادي بارد وكريمي، عادي أو مع النعناع."
click at [240, 150] on textarea "مشروب زبادي بارد وكريمي، عادي أو مع النعناع." at bounding box center [275, 159] width 121 height 24
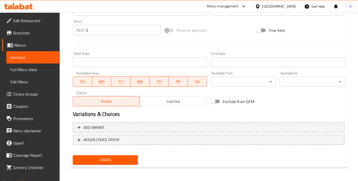
type textarea "مشروب زبادي بارد وكريمي، سادة أو مع النعناع."
click at [116, 167] on div "Home / Restaurants management / Menus / Sections / item / create Juices & Soft …" at bounding box center [209, 8] width 278 height 327
click at [111, 160] on span "Create" at bounding box center [105, 160] width 57 height 6
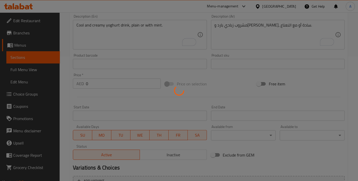
scroll to position [0, 0]
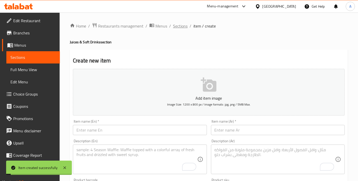
click at [183, 28] on span "Sections" at bounding box center [180, 26] width 15 height 6
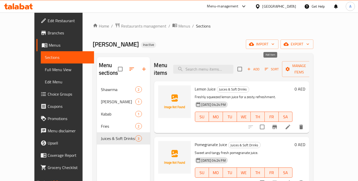
click at [251, 67] on icon "button" at bounding box center [249, 69] width 5 height 5
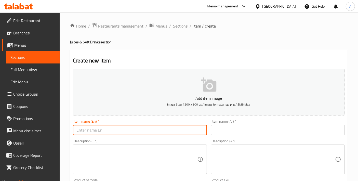
click at [118, 133] on input "text" at bounding box center [140, 130] width 134 height 10
paste input "Soft Drinks"
type input "Soft Drinks"
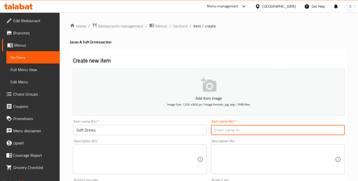
click at [226, 133] on input "text" at bounding box center [278, 130] width 134 height 10
paste input "مشروبات غازية"
type input "مشروبات غازية"
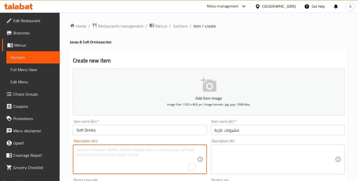
paste textarea "Assorted chilled carbonated drinks."
type textarea "Assorted chilled carbonated drinks."
click at [277, 160] on textarea at bounding box center [275, 159] width 121 height 24
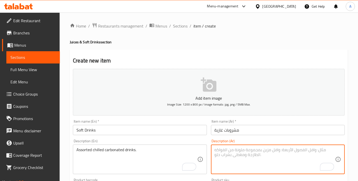
paste textarea "مجموعة متنوعة من المشروبات الغازية المبردة."
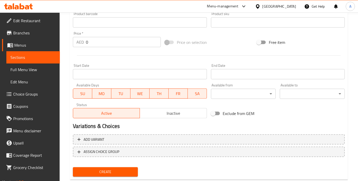
scroll to position [170, 0]
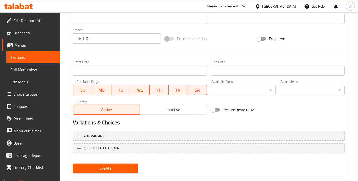
type textarea "مجموعة متنوعة من المشروبات الغازية المبردة."
click at [70, 167] on div "Create new item Add item image Image Size: 1200 x 800 px / Image formats: jpg, …" at bounding box center [209, 28] width 278 height 297
click at [76, 167] on button "Create" at bounding box center [105, 168] width 65 height 9
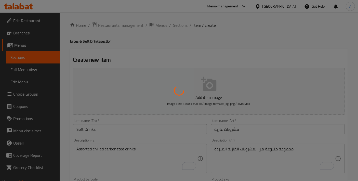
scroll to position [0, 0]
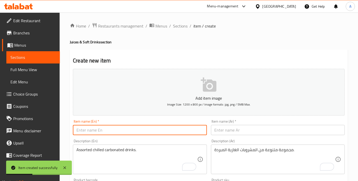
click at [151, 131] on input "text" at bounding box center [140, 130] width 134 height 10
paste input "Water"
type input "Water"
click at [237, 135] on div "Item name (Ar)   * Item name (Ar) *" at bounding box center [278, 128] width 138 height 20
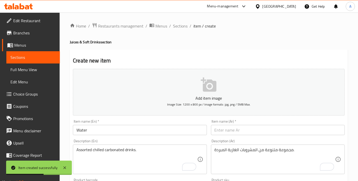
click at [236, 132] on input "text" at bounding box center [278, 130] width 134 height 10
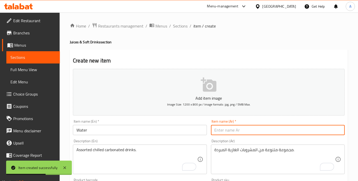
paste input "ماي"
type input "ماي"
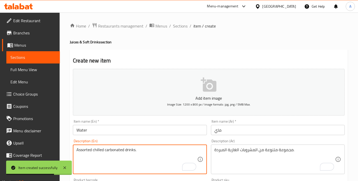
click at [134, 162] on textarea "Assorted chilled carbonated drinks." at bounding box center [136, 159] width 121 height 24
paste textarea "Pure bottled water."
type textarea "Pure bottled water."
click at [236, 157] on textarea "To enrich screen reader interactions, please activate Accessibility in Grammarl…" at bounding box center [275, 159] width 121 height 24
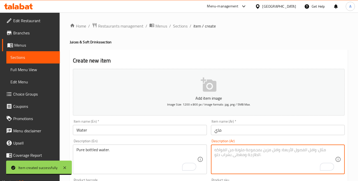
paste textarea "مياه معبأة نقية."
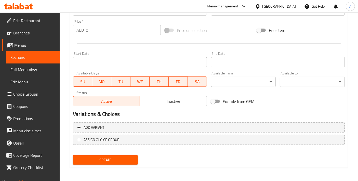
type textarea "مياه معبأة نقية."
click at [115, 155] on button "Create" at bounding box center [105, 159] width 65 height 9
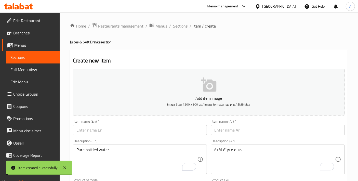
click at [181, 27] on span "Sections" at bounding box center [180, 26] width 15 height 6
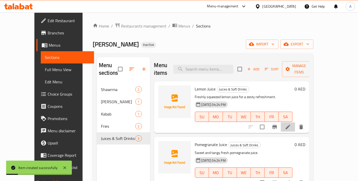
click at [295, 123] on li at bounding box center [288, 126] width 14 height 9
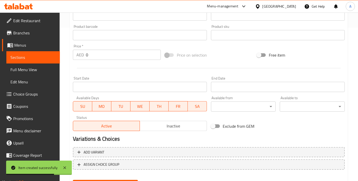
scroll to position [170, 0]
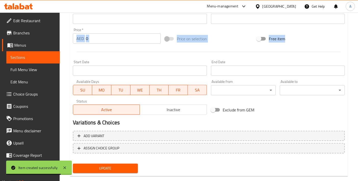
click at [86, 38] on div "Add item image Image Size: 1200 x 800 px / Image formats: jpg, png / 5MB Max. I…" at bounding box center [209, 7] width 276 height 220
click at [93, 37] on input "0" at bounding box center [123, 38] width 75 height 10
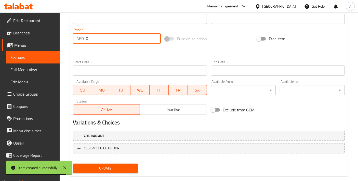
drag, startPoint x: 93, startPoint y: 37, endPoint x: 74, endPoint y: 35, distance: 19.3
click at [74, 35] on div "AED 0 Price *" at bounding box center [117, 38] width 88 height 10
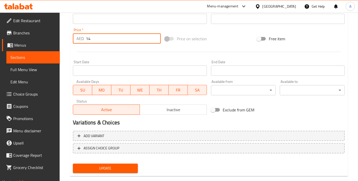
type input "14"
click at [101, 166] on span "Update" at bounding box center [105, 168] width 57 height 6
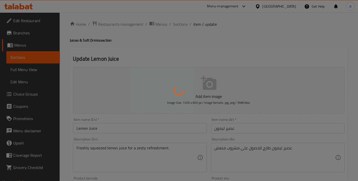
scroll to position [0, 0]
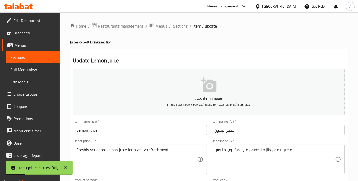
click at [180, 27] on span "Sections" at bounding box center [180, 26] width 15 height 6
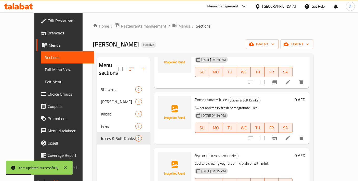
scroll to position [57, 0]
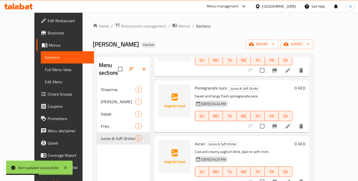
click at [295, 122] on li at bounding box center [288, 126] width 14 height 9
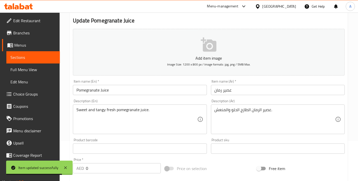
scroll to position [170, 0]
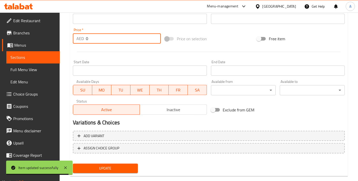
drag, startPoint x: 96, startPoint y: 35, endPoint x: 66, endPoint y: 30, distance: 31.1
click at [67, 30] on div "Home / Restaurants management / Menus / Sections / item / update Juices & Soft …" at bounding box center [209, 17] width 298 height 348
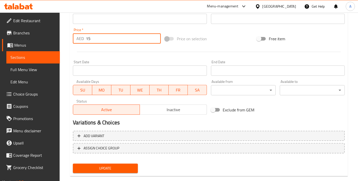
type input "15"
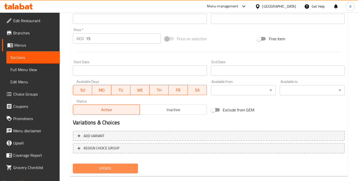
click at [93, 171] on button "Update" at bounding box center [105, 168] width 65 height 9
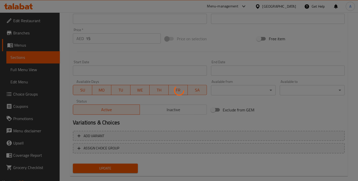
scroll to position [0, 0]
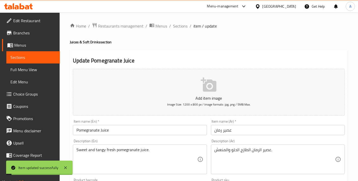
click at [179, 25] on span "Sections" at bounding box center [180, 26] width 15 height 6
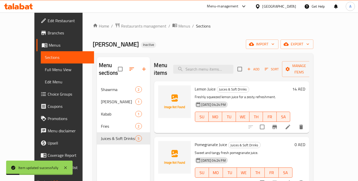
scroll to position [57, 0]
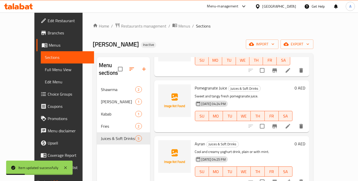
click at [307, 179] on div at bounding box center [276, 182] width 63 height 12
click at [290, 179] on icon at bounding box center [288, 181] width 5 height 5
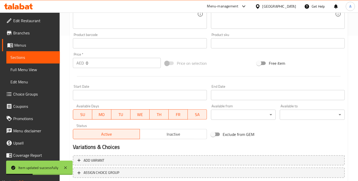
scroll to position [170, 0]
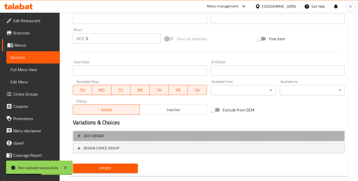
click at [116, 136] on span "Add variant" at bounding box center [208, 136] width 263 height 6
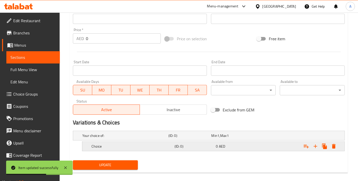
click at [118, 141] on div "Choice (ID: 0) 0 AED" at bounding box center [210, 135] width 258 height 11
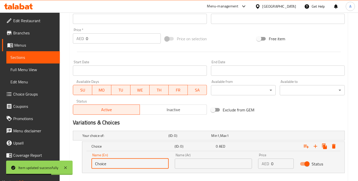
drag, startPoint x: 117, startPoint y: 166, endPoint x: 65, endPoint y: 162, distance: 52.1
type input "Plain"
click at [198, 159] on input "text" at bounding box center [213, 164] width 77 height 10
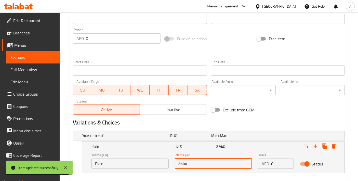
type input "سادة"
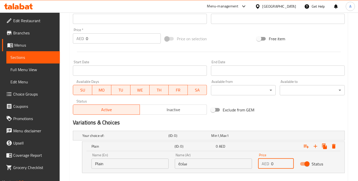
drag, startPoint x: 277, startPoint y: 161, endPoint x: 268, endPoint y: 161, distance: 9.4
click at [268, 161] on div "AED 0 Price" at bounding box center [275, 164] width 35 height 10
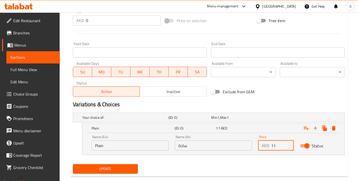
scroll to position [197, 0]
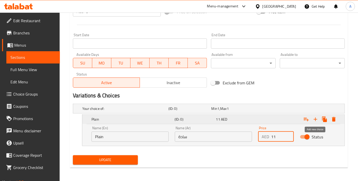
type input "11"
click at [317, 119] on icon "Expand" at bounding box center [315, 119] width 6 height 6
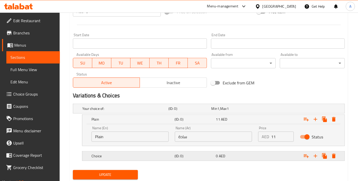
click at [126, 111] on h5 "Choice" at bounding box center [124, 108] width 84 height 5
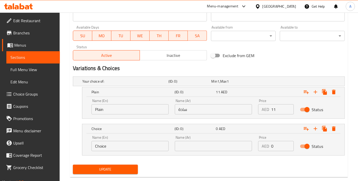
scroll to position [233, 0]
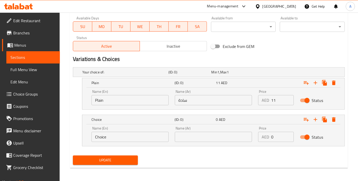
click at [79, 134] on div "Choice (ID: 0) 0 AED Name (En) Choice Name (En) Name (Ar) Name (Ar) Price AED 0…" at bounding box center [209, 131] width 272 height 32
click at [201, 135] on input "text" at bounding box center [213, 137] width 77 height 10
click at [131, 132] on input "With" at bounding box center [130, 137] width 77 height 10
type input "With Mint"
click at [190, 137] on input "text" at bounding box center [213, 137] width 77 height 10
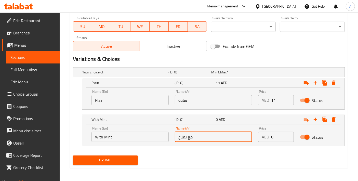
type input "مع نعناع"
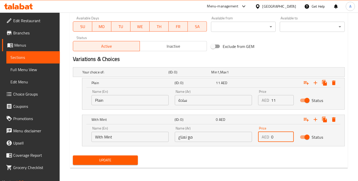
drag, startPoint x: 274, startPoint y: 137, endPoint x: 248, endPoint y: 139, distance: 26.0
click at [248, 139] on div "Name (En) With Mint Name (En) Name (Ar) مع نعناع Name (Ar) Price AED 0 Price St…" at bounding box center [213, 134] width 250 height 22
type input "11"
click at [124, 158] on span "Update" at bounding box center [105, 160] width 57 height 6
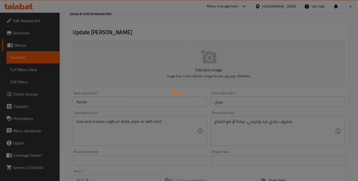
scroll to position [0, 0]
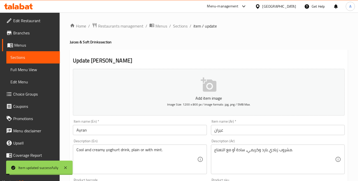
click at [178, 29] on span "Sections" at bounding box center [180, 26] width 15 height 6
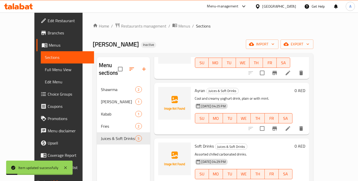
scroll to position [71, 0]
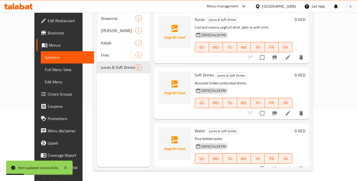
click at [290, 111] on icon at bounding box center [288, 113] width 5 height 5
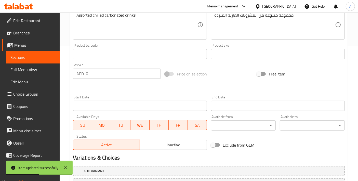
scroll to position [178, 0]
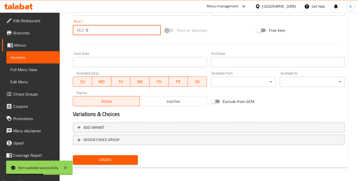
drag, startPoint x: 95, startPoint y: 30, endPoint x: 76, endPoint y: 29, distance: 18.4
click at [76, 29] on div "AED 0 Price *" at bounding box center [117, 30] width 88 height 10
type input "6"
click at [109, 163] on button "Update" at bounding box center [105, 159] width 65 height 9
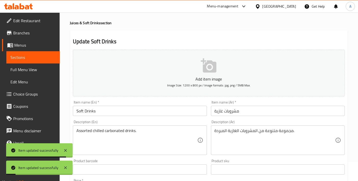
scroll to position [0, 0]
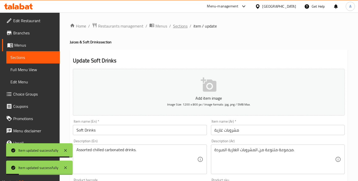
click at [173, 28] on span "Sections" at bounding box center [180, 26] width 15 height 6
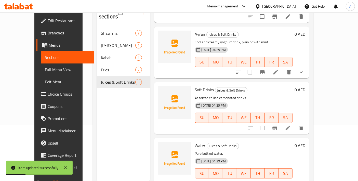
scroll to position [71, 0]
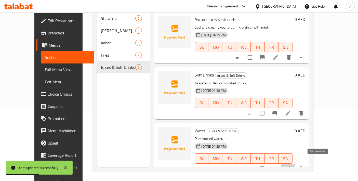
click at [291, 166] on icon at bounding box center [288, 169] width 6 height 6
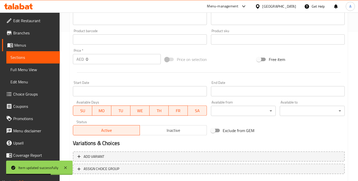
scroll to position [170, 0]
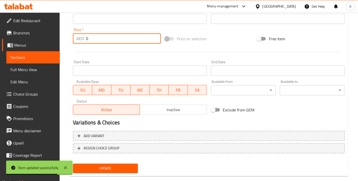
drag, startPoint x: 92, startPoint y: 40, endPoint x: 82, endPoint y: 39, distance: 10.5
click at [82, 39] on div "AED 0 Price *" at bounding box center [117, 38] width 88 height 10
type input "3"
click at [109, 171] on button "Update" at bounding box center [105, 168] width 65 height 9
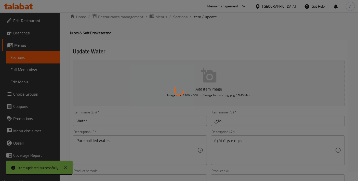
scroll to position [0, 0]
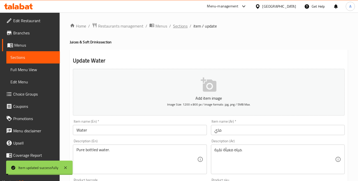
click at [181, 26] on span "Sections" at bounding box center [180, 26] width 15 height 6
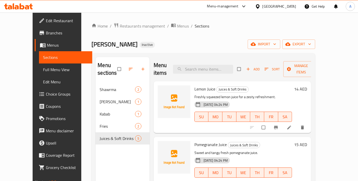
click at [46, 18] on span "Edit Restaurant" at bounding box center [67, 21] width 43 height 6
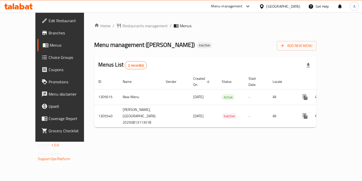
click at [49, 19] on span "Edit Restaurant" at bounding box center [70, 21] width 43 height 6
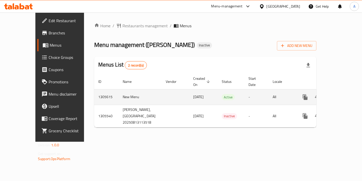
click at [344, 91] on link "enhanced table" at bounding box center [342, 97] width 12 height 12
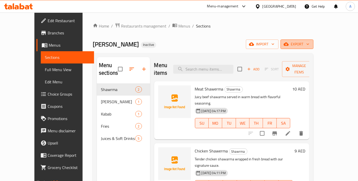
click at [309, 45] on span "export" at bounding box center [297, 44] width 25 height 6
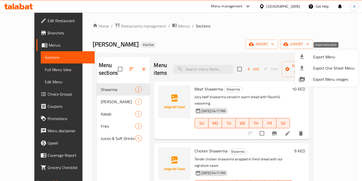
click at [299, 60] on li "Export Menu" at bounding box center [327, 56] width 64 height 11
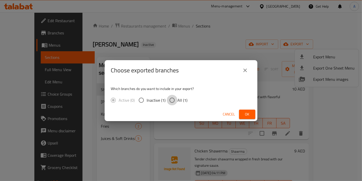
click at [175, 99] on input "All (1)" at bounding box center [172, 100] width 11 height 11
radio input "true"
click at [253, 119] on button "Ok" at bounding box center [247, 114] width 16 height 9
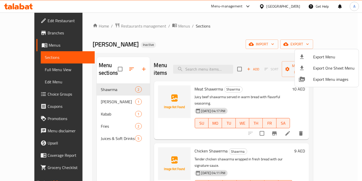
click at [217, 30] on div at bounding box center [181, 90] width 362 height 181
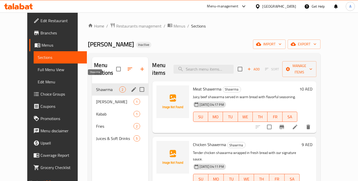
click at [96, 86] on span "Shawrma" at bounding box center [107, 89] width 23 height 6
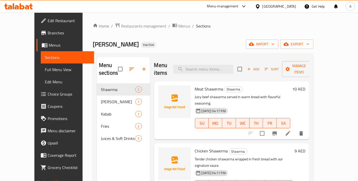
click at [45, 72] on span "Full Menu View" at bounding box center [67, 70] width 45 height 6
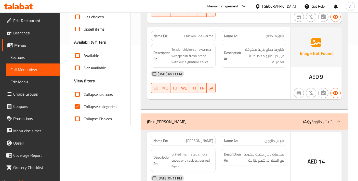
scroll to position [170, 0]
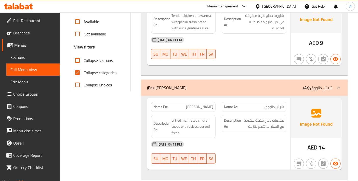
click at [74, 70] on input "Collapse categories" at bounding box center [77, 73] width 12 height 12
checkbox input "false"
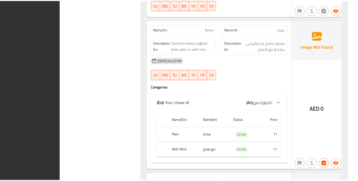
scroll to position [904, 0]
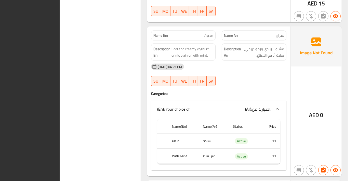
scroll to position [906, 0]
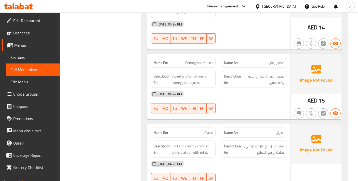
click at [20, 57] on span "Sections" at bounding box center [32, 57] width 45 height 6
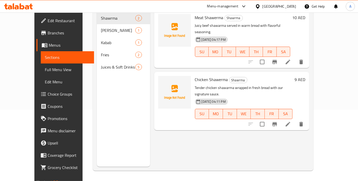
scroll to position [71, 0]
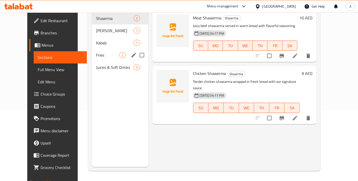
click at [132, 53] on icon "edit" at bounding box center [134, 55] width 5 height 5
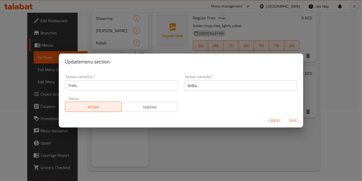
click at [217, 85] on input "بطاطا" at bounding box center [240, 85] width 113 height 10
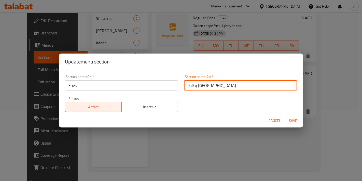
type input "بطاطا [GEOGRAPHIC_DATA]"
click at [296, 121] on span "Save" at bounding box center [293, 121] width 12 height 6
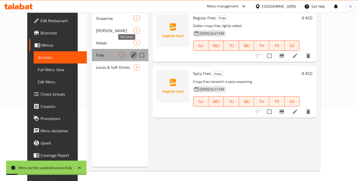
click at [131, 52] on icon "edit" at bounding box center [134, 55] width 6 height 6
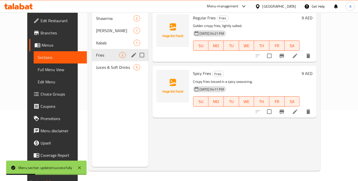
click at [132, 53] on icon "edit" at bounding box center [134, 55] width 5 height 5
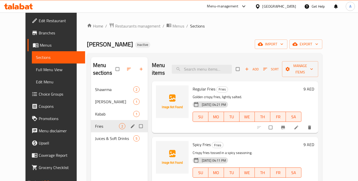
click at [130, 124] on icon "edit" at bounding box center [132, 126] width 5 height 5
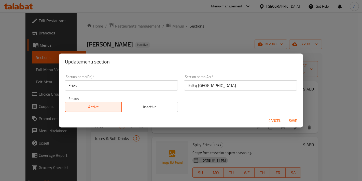
click at [123, 146] on div "Update menu section Section name(En)   * Fries Section name(En) * Section name(…" at bounding box center [181, 90] width 362 height 181
click at [92, 155] on div "Update menu section Section name(En)   * Fries Section name(En) * Section name(…" at bounding box center [181, 90] width 362 height 181
click at [201, 18] on div "Update menu section Section name(En)   * Fries Section name(En) * Section name(…" at bounding box center [181, 90] width 362 height 181
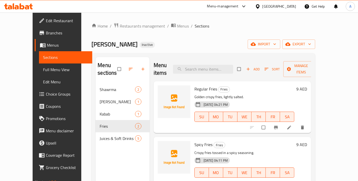
click at [50, 72] on span "Full Menu View" at bounding box center [65, 70] width 45 height 6
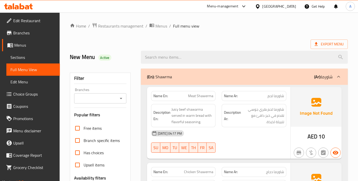
scroll to position [170, 0]
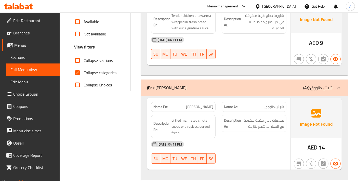
click at [79, 71] on input "Collapse categories" at bounding box center [77, 73] width 12 height 12
checkbox input "false"
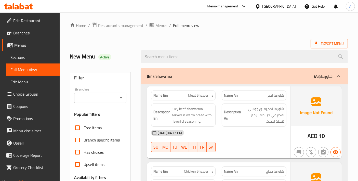
scroll to position [0, 0]
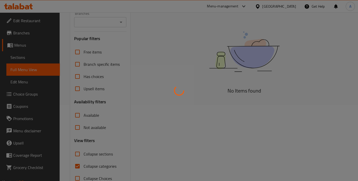
scroll to position [90, 0]
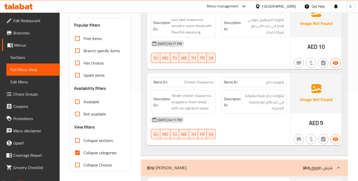
click at [78, 153] on input "Collapse categories" at bounding box center [77, 153] width 12 height 12
checkbox input "false"
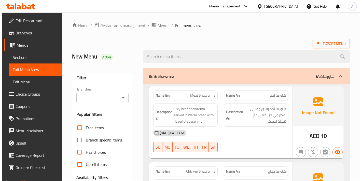
scroll to position [0, 0]
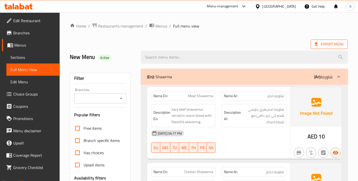
click at [325, 43] on span "Export Menu" at bounding box center [329, 44] width 29 height 6
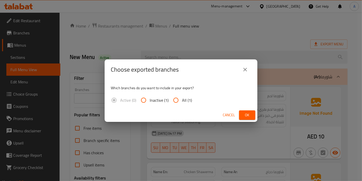
click at [175, 103] on input "All (1)" at bounding box center [176, 100] width 12 height 12
radio input "true"
click at [251, 110] on button "Ok" at bounding box center [247, 114] width 16 height 9
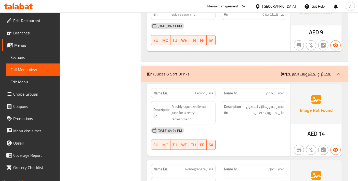
scroll to position [507, 0]
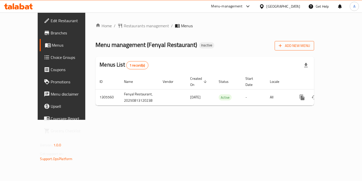
click at [310, 43] on span "Add New Menu" at bounding box center [294, 46] width 31 height 6
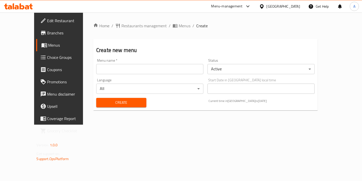
click at [133, 69] on input "text" at bounding box center [149, 69] width 107 height 10
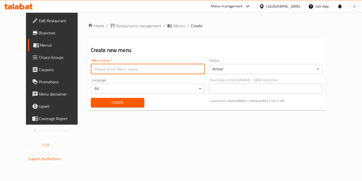
type input "New Menu"
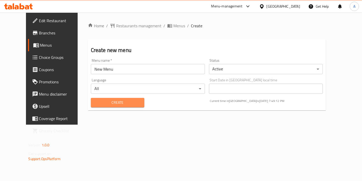
click at [109, 100] on span "Create" at bounding box center [117, 102] width 45 height 6
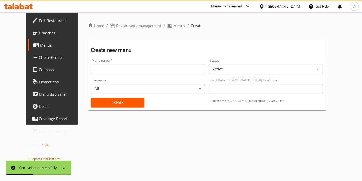
click at [174, 26] on span "Menus" at bounding box center [180, 26] width 12 height 6
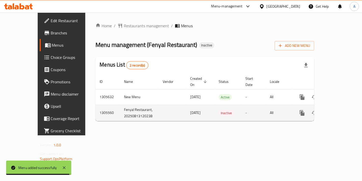
click at [344, 113] on link "enhanced table" at bounding box center [339, 113] width 12 height 12
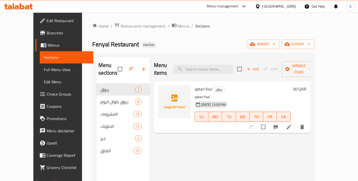
click at [164, 30] on div "Home / Restaurants management / Menus / Sections Fenyal Restaurant Inactive imp…" at bounding box center [203, 132] width 222 height 219
click at [178, 28] on span "Menus" at bounding box center [184, 26] width 12 height 6
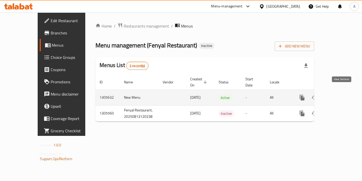
click at [341, 95] on icon "enhanced table" at bounding box center [339, 98] width 6 height 6
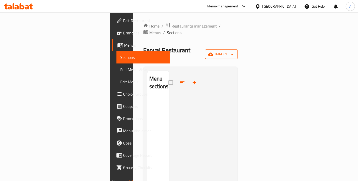
drag, startPoint x: 337, startPoint y: 56, endPoint x: 335, endPoint y: 48, distance: 8.0
click at [238, 67] on div "Menu sections" at bounding box center [190, 161] width 95 height 189
click at [234, 51] on span "import" at bounding box center [221, 54] width 24 height 6
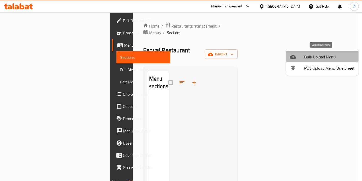
click at [317, 54] on span "Bulk Upload Menu" at bounding box center [330, 57] width 50 height 6
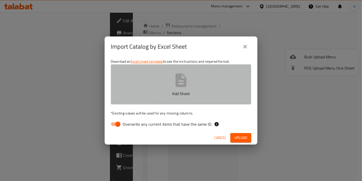
click at [221, 82] on button "Add Sheet" at bounding box center [181, 84] width 141 height 40
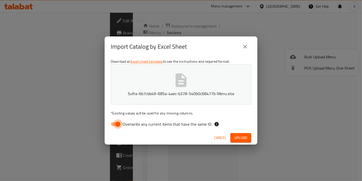
click at [121, 128] on input "Overwrite any current items that have the same ID." at bounding box center [117, 124] width 29 height 10
checkbox input "false"
click at [250, 140] on button "Upload" at bounding box center [241, 137] width 21 height 9
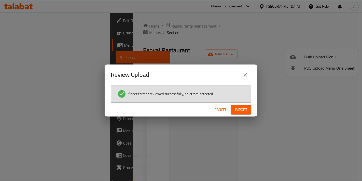
click at [222, 111] on span "Cancel" at bounding box center [221, 110] width 12 height 6
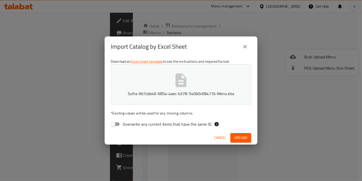
click at [197, 100] on button "Sufra-6b7cbb49-685a-4aec-b378-540b0c68477b-Menu.xlsx" at bounding box center [181, 84] width 141 height 40
click at [250, 135] on button "Upload" at bounding box center [241, 137] width 21 height 9
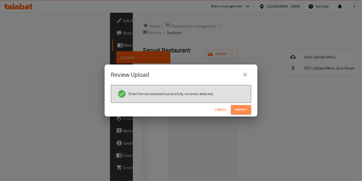
click at [232, 112] on button "Import" at bounding box center [241, 109] width 20 height 9
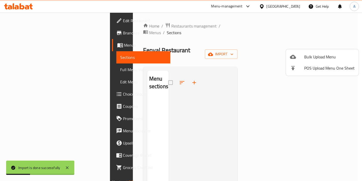
click at [194, 85] on div at bounding box center [181, 90] width 362 height 181
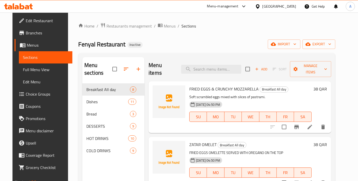
click at [268, 44] on div "Fenyal Restaurant Inactive import export" at bounding box center [206, 44] width 257 height 9
click at [331, 45] on span "export" at bounding box center [319, 44] width 25 height 6
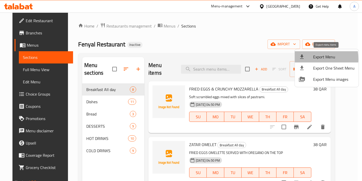
click at [304, 59] on icon at bounding box center [302, 57] width 6 height 6
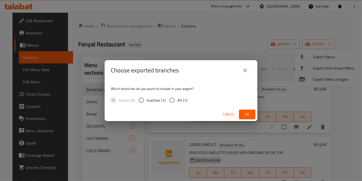
click at [178, 99] on span "All (1)" at bounding box center [183, 100] width 10 height 6
click at [178, 99] on input "All (1)" at bounding box center [172, 100] width 11 height 11
radio input "true"
click at [245, 110] on button "Ok" at bounding box center [247, 114] width 16 height 9
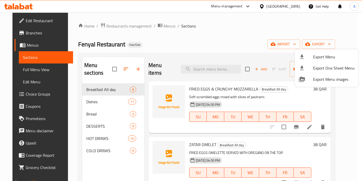
click at [106, 80] on div at bounding box center [181, 90] width 362 height 181
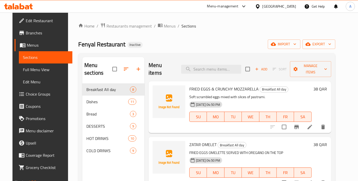
click at [35, 20] on span "Edit Restaurant" at bounding box center [47, 21] width 43 height 6
